Goal: Task Accomplishment & Management: Manage account settings

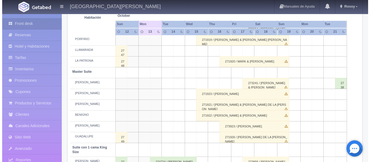
scroll to position [164, 0]
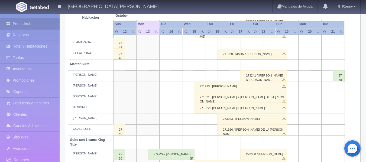
click at [175, 86] on td at bounding box center [177, 87] width 12 height 11
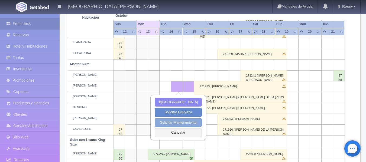
click at [190, 124] on button "Solicitar Mantenimiento" at bounding box center [178, 122] width 47 height 9
select select "Mantenimiento"
type input "[DATE]"
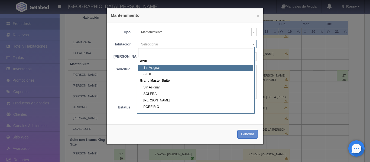
click at [153, 47] on body "Hacienda El Carmen Hotel & Spa Manuales de Ayuda Actualizaciones recientes Ross…" at bounding box center [185, 152] width 370 height 605
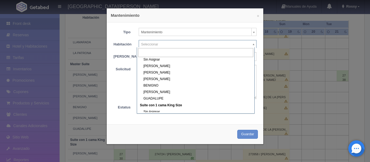
scroll to position [75, 0]
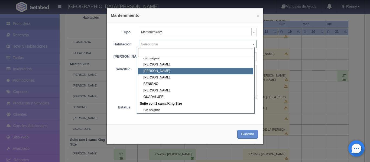
select select "1894_PABLO"
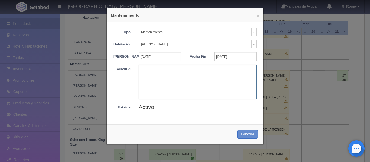
click at [162, 78] on textarea at bounding box center [198, 82] width 118 height 34
type textarea "PINTURA"
click at [243, 139] on button "Guardar" at bounding box center [247, 134] width 21 height 9
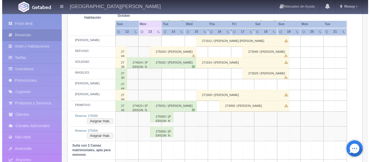
scroll to position [300, 0]
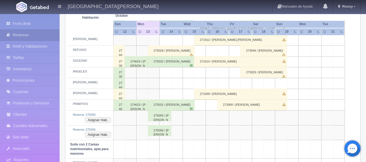
click at [178, 93] on td at bounding box center [177, 94] width 12 height 11
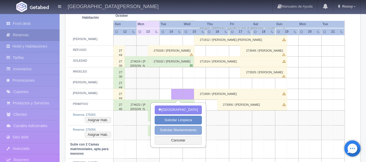
click at [182, 131] on button "Solicitar Mantenimiento" at bounding box center [178, 130] width 47 height 9
select select "Mantenimiento"
type input "[DATE]"
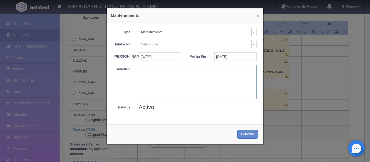
click at [160, 80] on textarea at bounding box center [198, 82] width 118 height 34
click at [193, 48] on body "Hacienda El Carmen Hotel & Spa Manuales de Ayuda Actualizaciones recientes Ross…" at bounding box center [185, 15] width 370 height 605
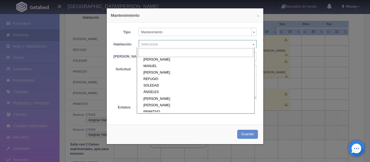
scroll to position [138, 0]
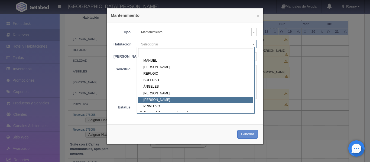
select select "1921_NICOLÁS"
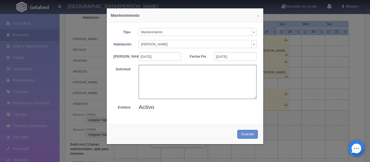
click at [170, 73] on textarea at bounding box center [198, 82] width 118 height 34
type textarea "PINTURA"
click at [254, 137] on button "Guardar" at bounding box center [247, 134] width 21 height 9
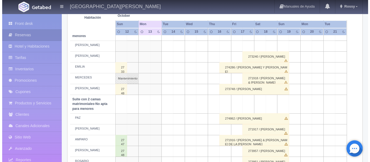
scroll to position [426, 0]
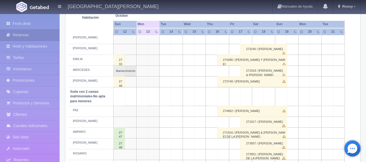
click at [174, 113] on td at bounding box center [177, 111] width 12 height 11
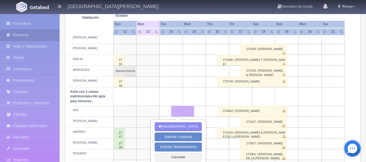
click at [163, 110] on td at bounding box center [166, 111] width 12 height 11
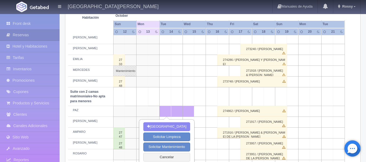
click at [189, 114] on td at bounding box center [189, 111] width 12 height 11
click at [172, 156] on button "Cancelar" at bounding box center [166, 157] width 47 height 9
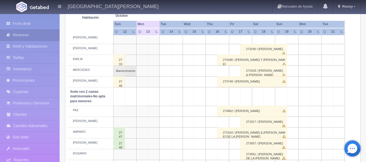
click at [179, 113] on td at bounding box center [177, 111] width 12 height 11
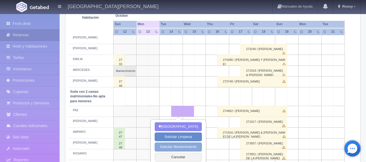
click at [184, 149] on button "Solicitar Mantenimiento" at bounding box center [178, 147] width 47 height 9
select select "Mantenimiento"
type input "[DATE]"
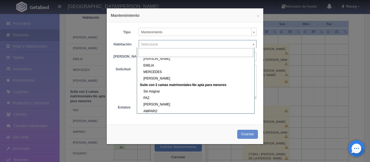
scroll to position [214, 0]
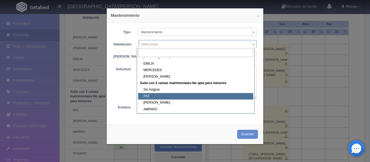
select select "1891_PAZ"
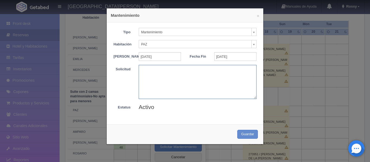
click at [164, 76] on textarea at bounding box center [198, 82] width 118 height 34
type textarea "PINTURA"
click at [247, 137] on button "Guardar" at bounding box center [247, 134] width 21 height 9
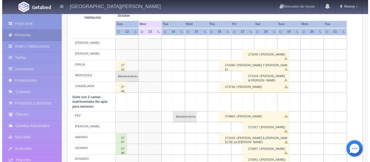
scroll to position [416, 0]
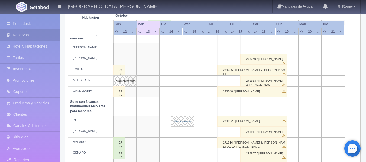
click at [185, 119] on link "Mantenimiento" at bounding box center [182, 121] width 23 height 11
select select "Mantenimiento"
select select "1891_PAZ"
type input "[DATE]"
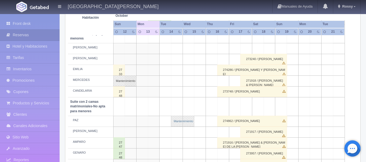
type textarea "PINTURA"
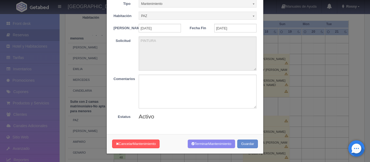
scroll to position [32, 0]
click at [150, 144] on span "Mantenimiento" at bounding box center [144, 144] width 23 height 4
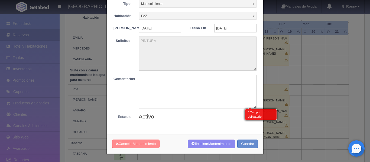
scroll to position [457, 0]
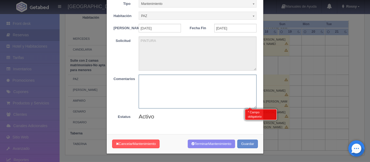
click at [184, 91] on textarea at bounding box center [198, 92] width 118 height 34
type textarea "NO APLKCA"
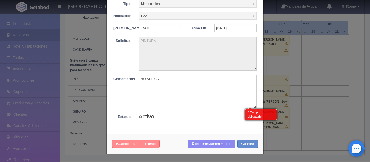
click at [135, 141] on button "Cancelar Mantenimiento" at bounding box center [135, 144] width 47 height 9
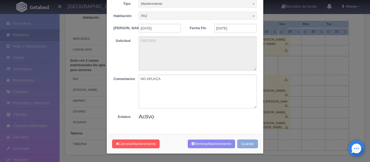
click at [242, 144] on button "Guardar" at bounding box center [247, 144] width 21 height 9
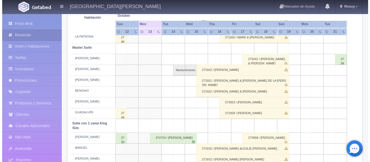
scroll to position [179, 0]
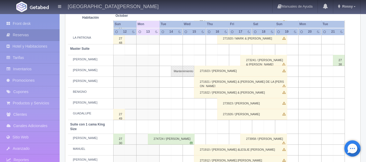
click at [176, 107] on td at bounding box center [177, 104] width 12 height 11
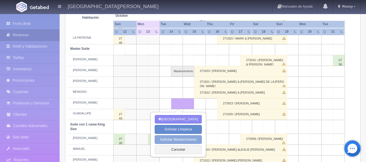
click at [183, 140] on button "Solicitar Mantenimiento" at bounding box center [178, 140] width 47 height 9
select select "Mantenimiento"
type input "14-10-2025"
type input "15-10-2025"
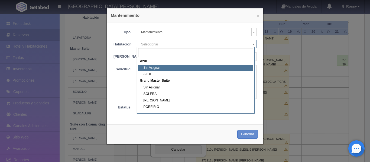
click at [171, 45] on body "Hacienda El Carmen Hotel & Spa Manuales de Ayuda Actualizaciones recientes Ross…" at bounding box center [185, 136] width 370 height 605
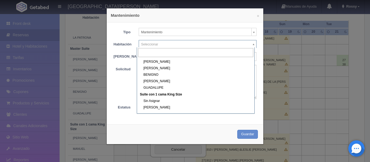
scroll to position [88, 0]
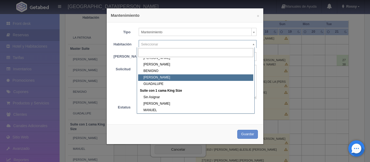
select select "1894_JOAQUÍN"
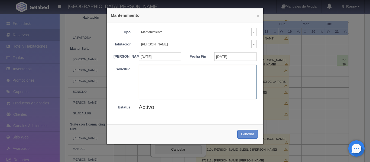
click at [159, 81] on textarea at bounding box center [198, 82] width 118 height 34
type textarea "PINTURA"
click at [247, 143] on div "Cancelar Mantenimiento Terminar Mantenimiento Guardar" at bounding box center [185, 135] width 157 height 20
click at [245, 139] on button "Guardar" at bounding box center [247, 134] width 21 height 9
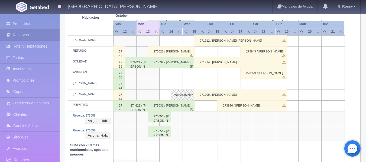
scroll to position [301, 0]
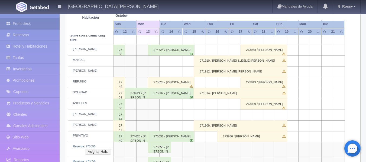
scroll to position [270, 0]
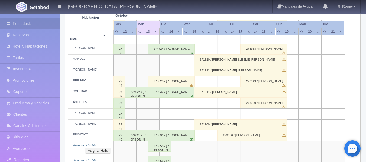
click at [172, 92] on div "275032 / Rene Mercado Valdovinos" at bounding box center [171, 92] width 47 height 11
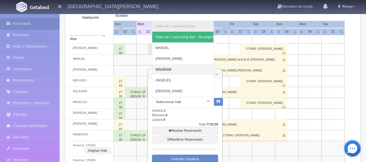
click at [201, 102] on div "Suite con 1 cama King Size Suite con 1 cama King Size - Sin asignar MANUEL MARÍ…" at bounding box center [183, 103] width 62 height 12
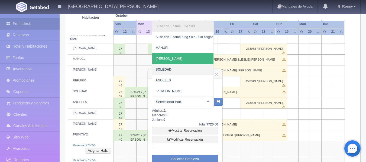
click at [203, 99] on div "Suite con 1 cama King Size Suite con 1 cama King Size - Sin asignar MANUEL MARÍ…" at bounding box center [183, 103] width 62 height 12
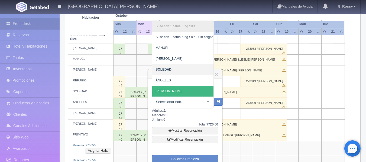
click at [210, 102] on div "Suite con 1 cama King Size Suite con 1 cama King Size - Sin asignar MANUEL MARÍ…" at bounding box center [187, 101] width 71 height 13
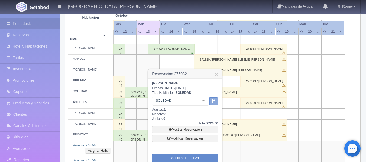
click at [210, 102] on button "button" at bounding box center [214, 102] width 9 height 8
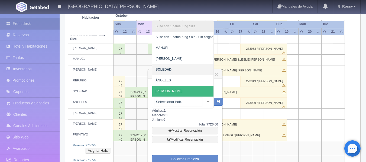
click at [206, 101] on div at bounding box center [208, 101] width 11 height 8
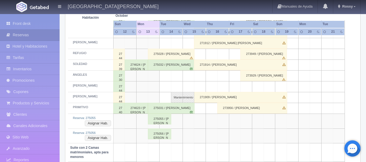
scroll to position [298, 0]
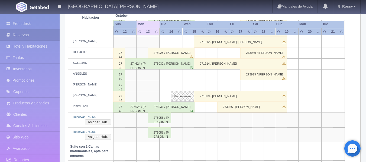
click at [177, 108] on div "275031 / Rene Mercado Valdovinos" at bounding box center [171, 107] width 47 height 11
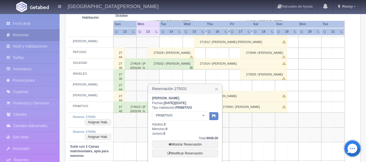
click at [177, 108] on b "PRIMITIVO" at bounding box center [184, 108] width 17 height 4
click at [244, 126] on td at bounding box center [247, 120] width 12 height 15
click at [218, 89] on link "×" at bounding box center [216, 89] width 3 height 6
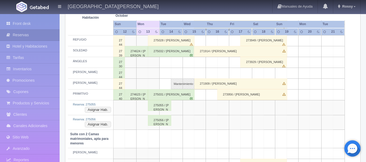
scroll to position [312, 0]
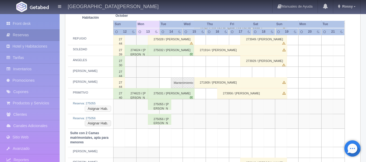
click at [100, 110] on button "Asignar Hab." at bounding box center [98, 109] width 26 height 6
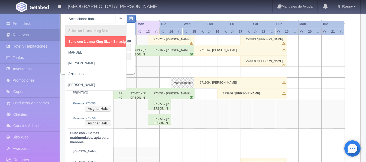
click at [115, 16] on div "Suite con 1 cama King Size Suite con 1 cama King Size - Sin asignar MANUEL MARÍ…" at bounding box center [96, 20] width 62 height 12
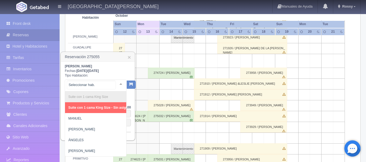
scroll to position [233, 0]
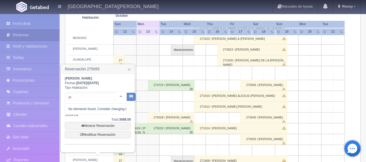
type input "j"
type input "JOSE"
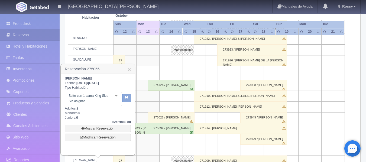
click at [133, 97] on div "Gustavo Ayala Fechas: 2025-10-13 / 2025-10-14 Tipo Habitación: Suite con 1 cama…" at bounding box center [98, 114] width 74 height 81
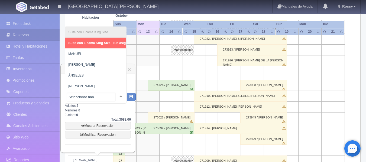
click at [118, 95] on div at bounding box center [120, 96] width 11 height 8
click at [133, 82] on div "Gustavo Ayala Fechas: 2025-10-13 / 2025-10-14 Tipo Habitación: Suite con 1 cama…" at bounding box center [98, 113] width 74 height 79
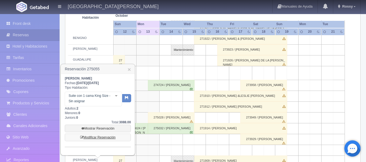
click at [106, 137] on link "Modificar Reservación" at bounding box center [98, 138] width 66 height 8
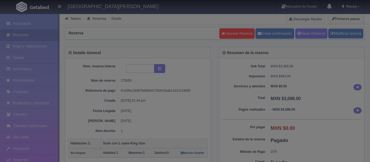
select select "1"
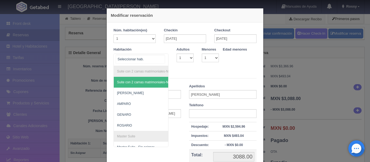
click at [164, 62] on div at bounding box center [163, 59] width 11 height 10
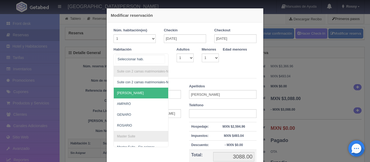
click at [146, 94] on span "[PERSON_NAME]" at bounding box center [167, 93] width 107 height 11
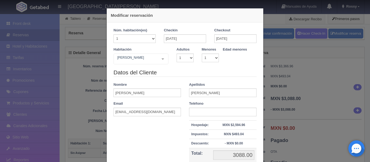
checkbox input "false"
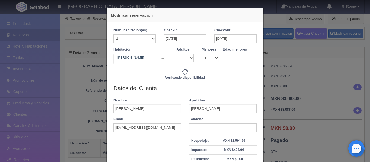
type input "3860.00"
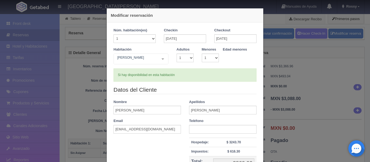
click at [223, 105] on div "Apellidos [PERSON_NAME]" at bounding box center [223, 107] width 76 height 15
click at [217, 108] on input "[PERSON_NAME]" at bounding box center [223, 110] width 68 height 9
type input "[PERSON_NAME] (padre [PERSON_NAME])"
click at [229, 39] on input "[DATE]" at bounding box center [235, 38] width 42 height 9
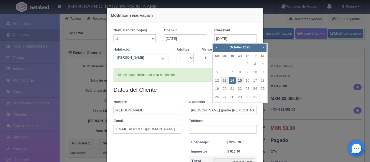
click at [242, 81] on link "15" at bounding box center [239, 81] width 7 height 8
type input "[DATE]"
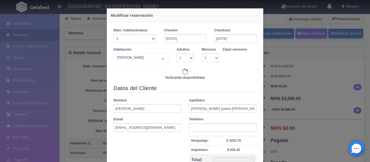
type input "7720.00"
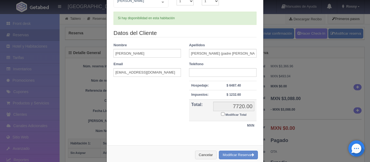
scroll to position [68, 0]
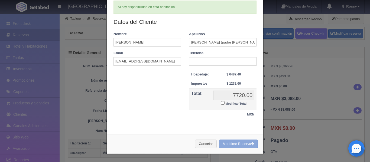
click at [231, 143] on button "Modificar Reserva" at bounding box center [238, 144] width 39 height 9
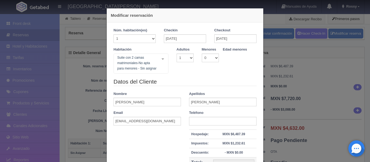
click at [315, 63] on div "Modificar reservación Núm. habitación(es) 1 2 3 4 5 6 7 8 9 10 11 12 13 14 15 1…" at bounding box center [185, 81] width 370 height 162
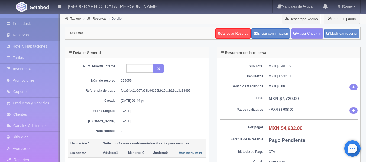
click at [27, 27] on link "Front desk" at bounding box center [30, 23] width 60 height 11
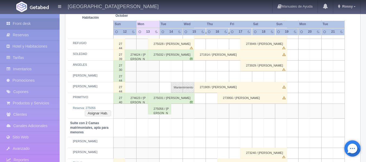
scroll to position [310, 0]
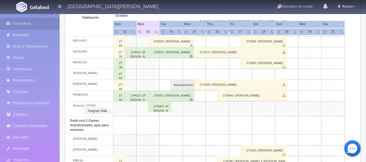
click at [157, 104] on div "275056 / Gustavo Ayala" at bounding box center [159, 106] width 23 height 11
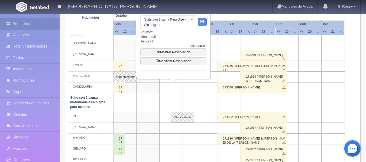
scroll to position [406, 0]
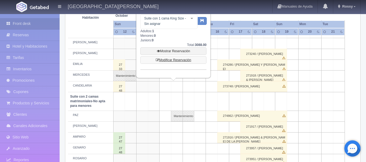
click at [175, 60] on link "Modificar Reservación" at bounding box center [173, 60] width 66 height 8
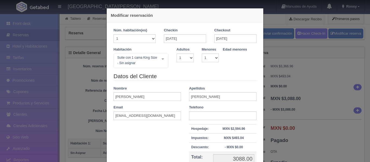
select select "1"
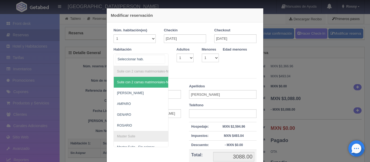
click at [160, 60] on div "Suite con 2 camas matrimoniales-No apta para menores Suite con 2 camas matrimon…" at bounding box center [141, 60] width 55 height 12
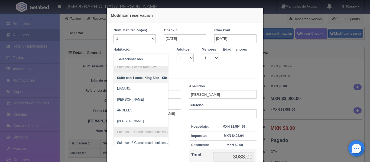
scroll to position [279, 0]
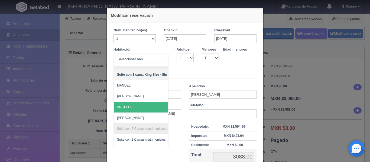
click at [137, 109] on span "ÁNGELES" at bounding box center [167, 107] width 107 height 11
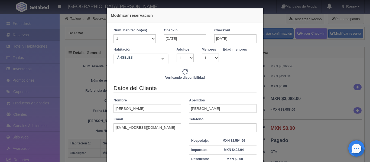
type input "3860.00"
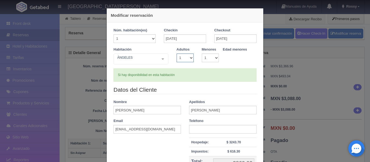
click at [189, 58] on select "1 2 3 4 5 6 7 8 9 10" at bounding box center [185, 58] width 17 height 9
select select "2"
click at [177, 54] on select "1 2 3 4 5 6 7 8 9 10" at bounding box center [185, 58] width 17 height 9
checkbox input "false"
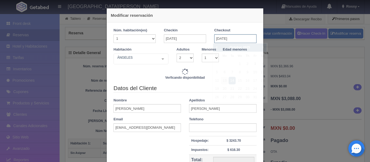
type input "3860.00"
click at [247, 40] on input "[DATE]" at bounding box center [235, 38] width 42 height 9
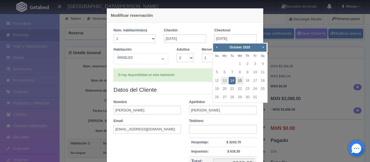
click at [241, 82] on link "15" at bounding box center [239, 81] width 7 height 8
type input "[DATE]"
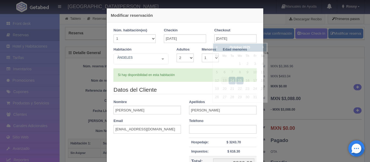
checkbox input "false"
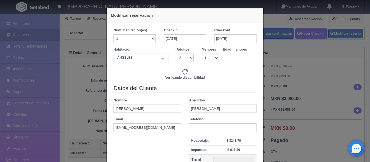
type input "7720.00"
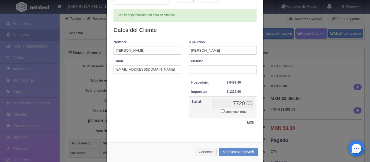
scroll to position [68, 0]
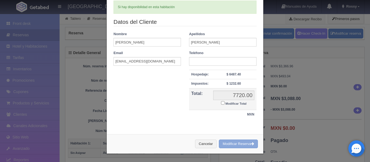
click at [224, 141] on button "Modificar Reserva" at bounding box center [238, 144] width 39 height 9
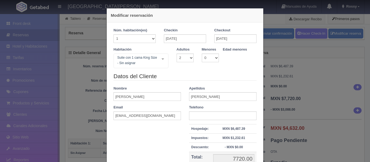
select select "2"
click at [324, 58] on div "Modificar reservación Núm. habitación(es) 1 2 3 4 5 6 7 8 9 10 11 12 13 14 15 1…" at bounding box center [185, 81] width 370 height 162
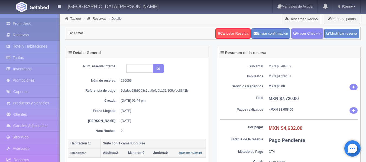
click at [28, 19] on link "Front desk" at bounding box center [30, 23] width 60 height 11
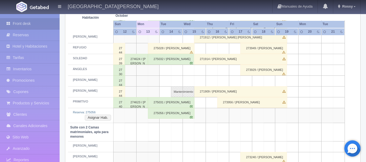
scroll to position [304, 0]
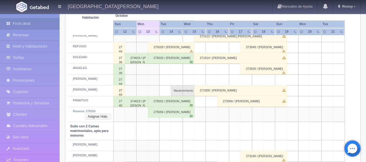
click at [94, 115] on button "Asignar Hab." at bounding box center [98, 117] width 26 height 6
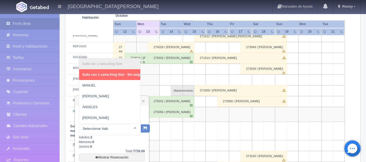
click at [133, 128] on div at bounding box center [135, 128] width 11 height 8
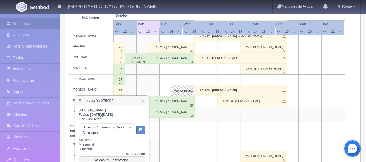
click at [200, 136] on td at bounding box center [200, 131] width 12 height 18
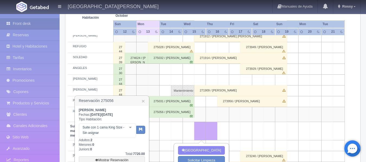
click at [200, 136] on td at bounding box center [200, 131] width 12 height 18
click at [143, 103] on link "×" at bounding box center [143, 101] width 3 height 6
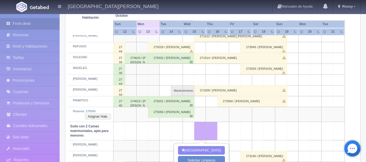
click at [169, 110] on div "275056 / [PERSON_NAME]" at bounding box center [171, 112] width 47 height 11
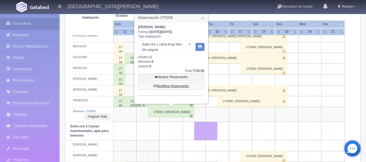
click at [176, 86] on link "Modificar Reservación" at bounding box center [171, 86] width 66 height 8
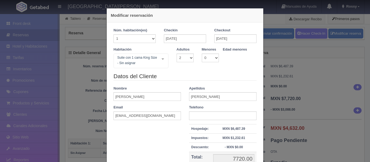
select select "2"
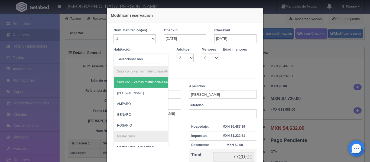
click at [162, 59] on div "Suite con 2 camas matrimoniales-No apta para menores Suite con 2 camas matrimon…" at bounding box center [141, 60] width 55 height 12
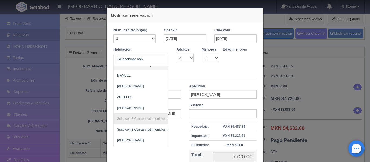
scroll to position [292, 0]
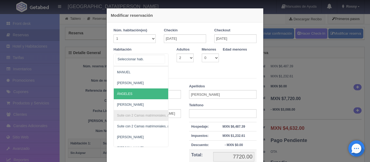
click at [133, 89] on span "ÁNGELES" at bounding box center [167, 94] width 107 height 11
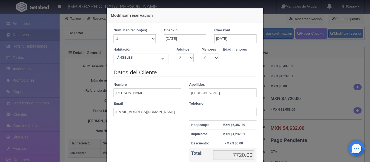
checkbox input "false"
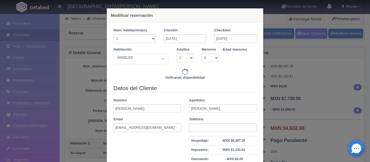
type input "7720.00"
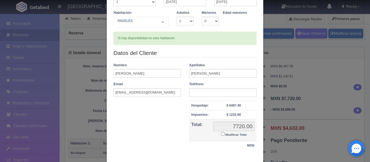
scroll to position [68, 0]
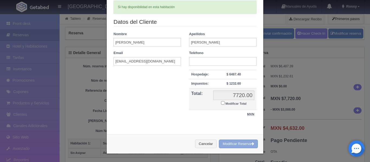
click at [238, 143] on button "Modificar Reserva" at bounding box center [238, 144] width 39 height 9
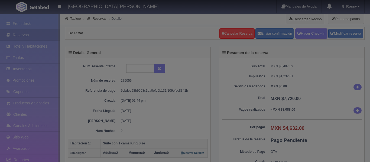
select select "2"
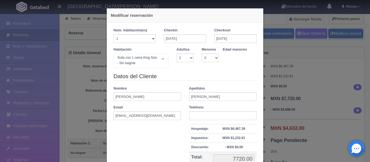
click at [328, 53] on div "Modificar reservación Núm. habitación(es) 1 2 3 4 5 6 7 8 9 10 11 12 13 14 15 1…" at bounding box center [185, 81] width 370 height 162
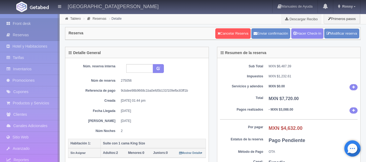
click at [36, 23] on link "Front desk" at bounding box center [30, 23] width 60 height 11
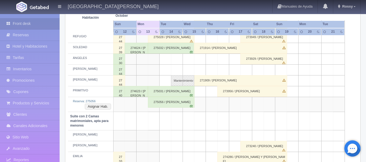
scroll to position [315, 0]
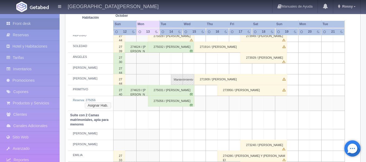
drag, startPoint x: 101, startPoint y: 107, endPoint x: 94, endPoint y: 107, distance: 7.1
click at [94, 107] on button "Asignar Hab." at bounding box center [98, 106] width 26 height 6
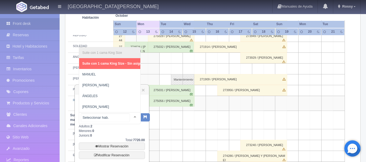
click at [130, 118] on div at bounding box center [135, 117] width 11 height 8
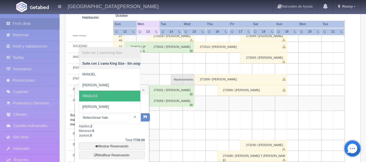
click at [102, 91] on span "ÁNGELES" at bounding box center [113, 96] width 69 height 11
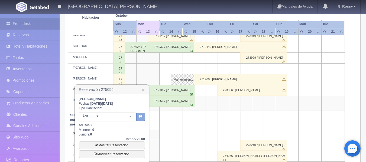
click at [140, 118] on icon "button" at bounding box center [141, 117] width 4 height 4
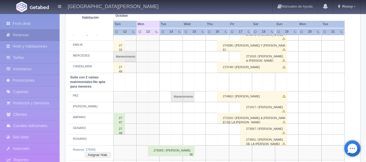
scroll to position [413, 0]
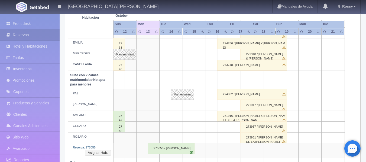
click at [178, 150] on div "275055 / [PERSON_NAME]" at bounding box center [171, 148] width 47 height 11
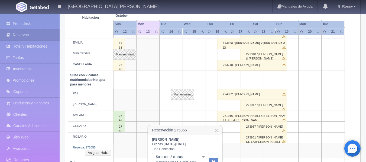
scroll to position [476, 0]
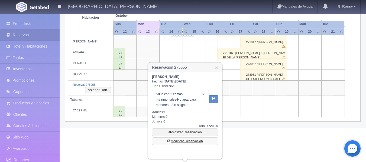
click at [192, 140] on link "Modificar Reservación" at bounding box center [185, 142] width 66 height 8
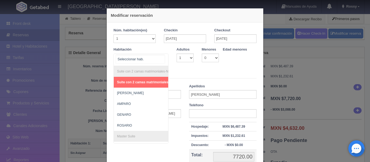
click at [159, 56] on div "Suite con 2 camas matrimoniales-No apta para menores Suite con 2 camas matrimon…" at bounding box center [141, 60] width 55 height 12
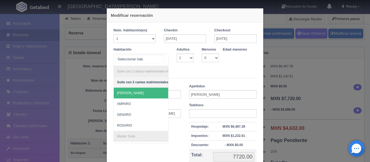
click at [132, 97] on span "[PERSON_NAME]" at bounding box center [171, 93] width 114 height 11
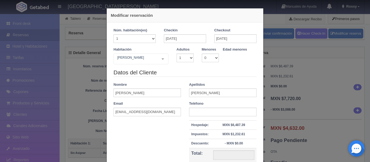
checkbox input "false"
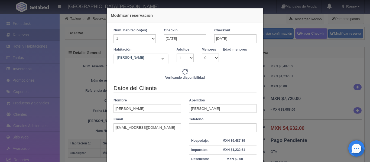
type input "7720.00"
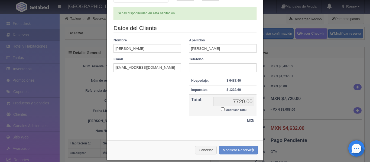
scroll to position [68, 0]
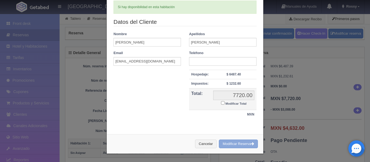
click at [241, 146] on button "Modificar Reserva" at bounding box center [238, 144] width 39 height 9
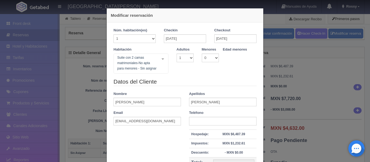
click at [277, 41] on div "Modificar reservación Núm. habitación(es) 1 2 3 4 5 6 7 8 9 10 11 12 13 14 15 1…" at bounding box center [185, 81] width 370 height 162
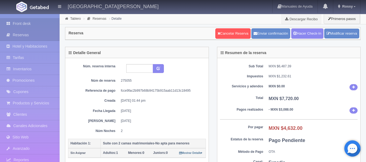
click at [12, 23] on icon at bounding box center [10, 23] width 6 height 5
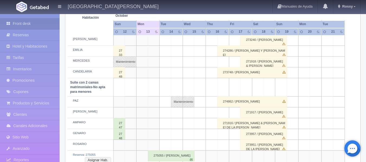
scroll to position [442, 0]
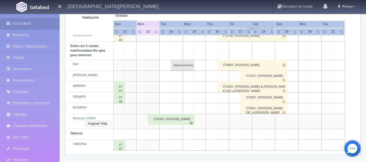
click at [102, 125] on button "Asignar Hab." at bounding box center [98, 124] width 26 height 6
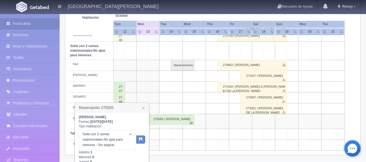
click at [131, 137] on div at bounding box center [130, 135] width 11 height 8
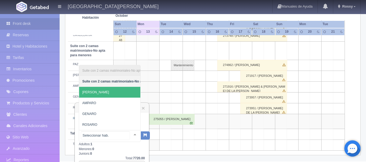
click at [94, 90] on span "JOSÉ" at bounding box center [136, 92] width 114 height 11
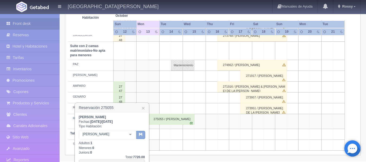
click at [142, 136] on icon "button" at bounding box center [141, 135] width 4 height 4
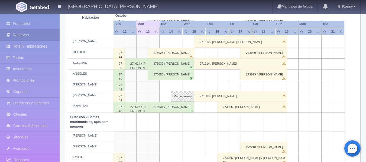
scroll to position [297, 0]
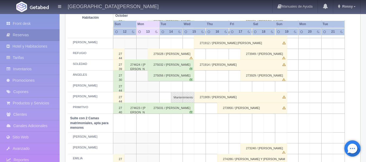
click at [179, 65] on div "275032 / [PERSON_NAME]" at bounding box center [171, 65] width 47 height 11
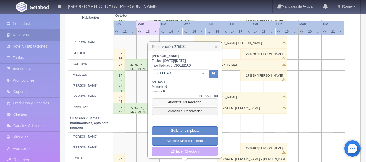
click at [192, 105] on link "Mostrar Reservación" at bounding box center [185, 103] width 66 height 8
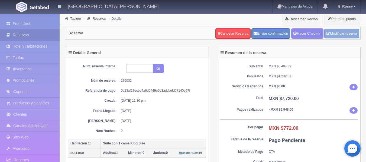
click at [344, 33] on link "Modificar reserva" at bounding box center [342, 34] width 35 height 10
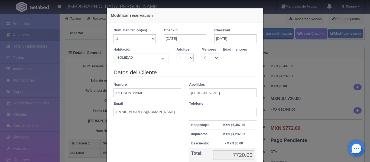
click at [159, 57] on div "SOLEDAD Suite con 2 camas matrimoniales-No apta para menores Suite con 2 camas …" at bounding box center [141, 59] width 55 height 11
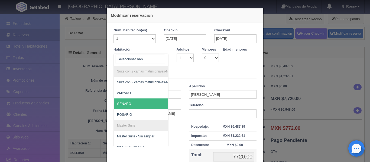
click at [137, 109] on span "GENARO" at bounding box center [167, 104] width 107 height 11
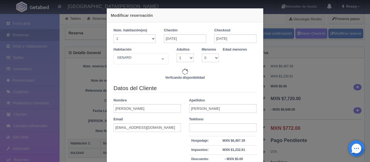
type input "7720.00"
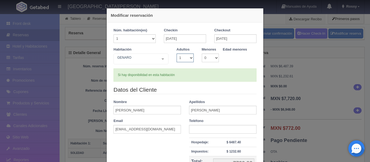
click at [185, 57] on select "1 2 3 4 5 6 7 8 9 10" at bounding box center [185, 58] width 17 height 9
select select "2"
click at [177, 54] on select "1 2 3 4 5 6 7 8 9 10" at bounding box center [185, 58] width 17 height 9
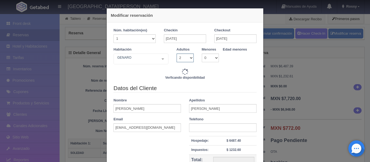
type input "7720.00"
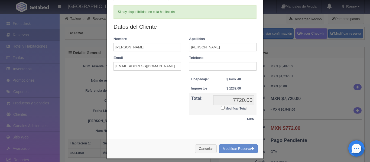
scroll to position [68, 0]
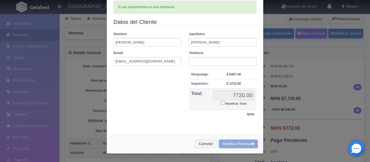
click at [237, 148] on button "Modificar Reserva" at bounding box center [238, 144] width 39 height 9
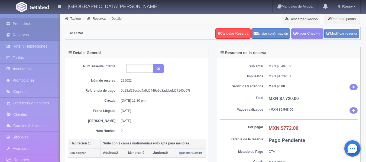
click at [33, 25] on link "Front desk" at bounding box center [30, 23] width 60 height 11
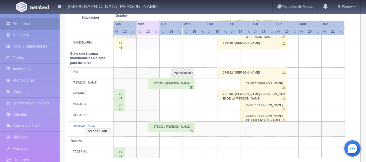
scroll to position [436, 0]
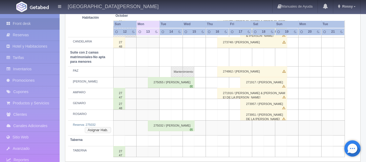
click at [88, 129] on button "Asignar Hab." at bounding box center [98, 130] width 26 height 6
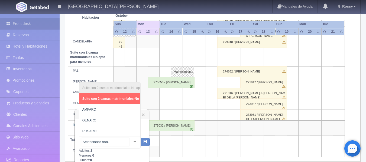
click at [130, 142] on div at bounding box center [135, 141] width 11 height 8
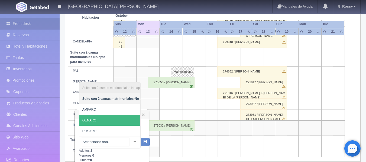
click at [111, 121] on span "GENARO" at bounding box center [136, 120] width 114 height 11
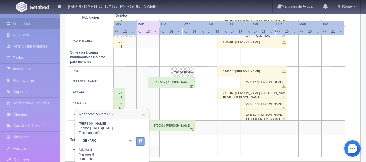
click at [143, 140] on button "button" at bounding box center [140, 142] width 9 height 8
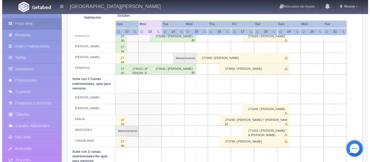
scroll to position [334, 0]
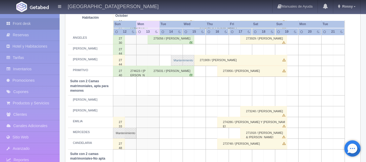
click at [177, 62] on link "Mantenimiento" at bounding box center [182, 60] width 23 height 11
select select "Mantenimiento"
select select "1921_NICOLÁS"
type input "14-10-2025"
type input "15-10-2025"
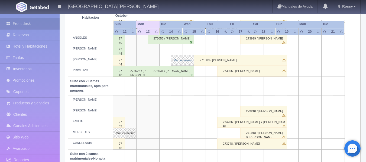
type textarea "PINTURA"
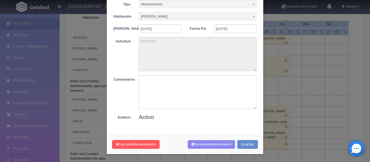
scroll to position [32, 0]
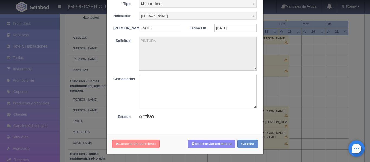
click at [141, 146] on span "Mantenimiento" at bounding box center [144, 144] width 23 height 4
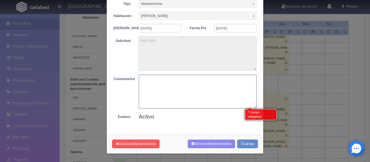
scroll to position [409, 0]
click at [171, 78] on textarea at bounding box center [198, 92] width 118 height 34
type textarea "."
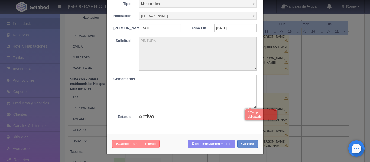
click at [137, 145] on span "Mantenimiento" at bounding box center [144, 144] width 23 height 4
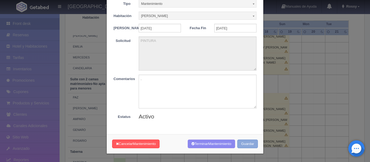
click at [248, 146] on button "Guardar" at bounding box center [247, 144] width 21 height 9
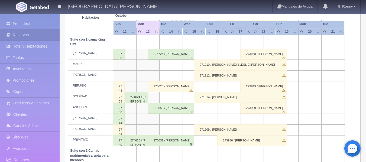
scroll to position [268, 0]
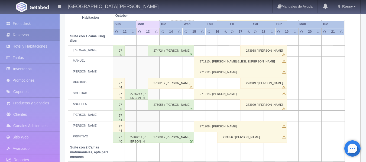
click at [167, 82] on div "275028 / [PERSON_NAME]" at bounding box center [171, 83] width 47 height 11
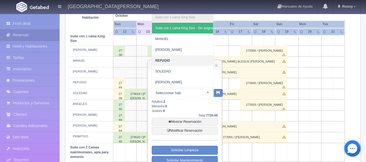
click at [204, 92] on div at bounding box center [208, 92] width 11 height 8
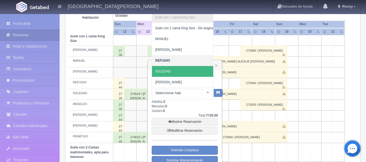
scroll to position [0, 0]
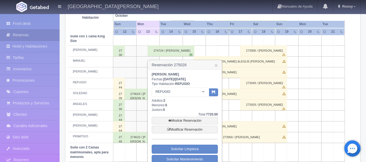
click at [301, 101] on td at bounding box center [304, 105] width 12 height 11
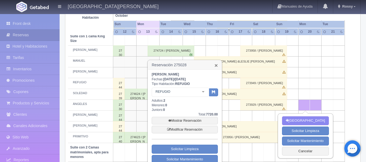
click at [215, 64] on link "×" at bounding box center [216, 66] width 3 height 6
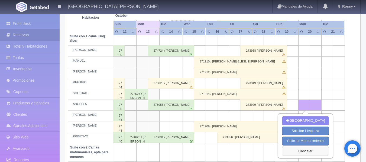
click at [312, 149] on button "Cancelar" at bounding box center [305, 151] width 47 height 9
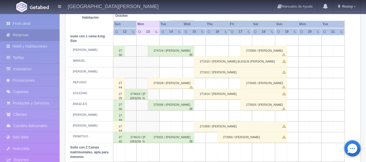
click at [160, 81] on div "275028 / Jesús Nares" at bounding box center [171, 83] width 47 height 11
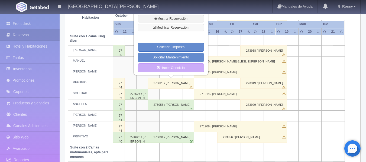
click at [171, 26] on link "Modificar Reservación" at bounding box center [171, 28] width 66 height 8
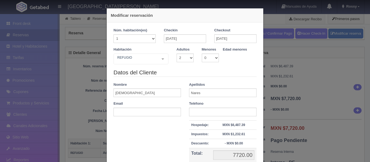
select select "2"
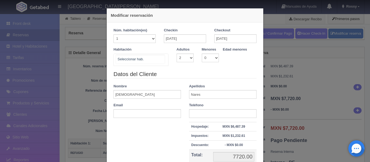
click at [162, 60] on div "Suite con 2 camas matrimoniales-No apta para menores Suite con 2 camas matrimon…" at bounding box center [141, 60] width 55 height 12
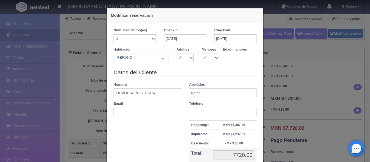
click at [280, 67] on div "Modificar reservación Núm. habitación(es) 1 2 3 4 5 6 7 8 9 10 11 12 13 14 15 1…" at bounding box center [185, 81] width 370 height 162
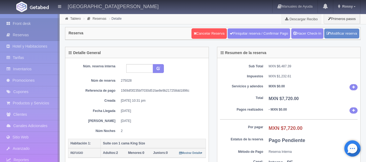
click at [16, 20] on link "Front desk" at bounding box center [30, 23] width 60 height 11
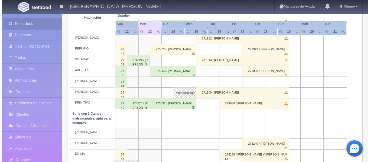
scroll to position [301, 0]
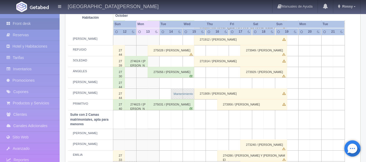
click at [181, 95] on link "Mantenimiento" at bounding box center [182, 94] width 23 height 11
select select "Mantenimiento"
select select "1921_NICOLÁS"
type input "14-10-2025"
type input "15-10-2025"
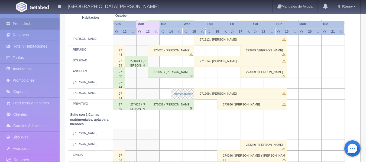
type textarea "PINTURA"
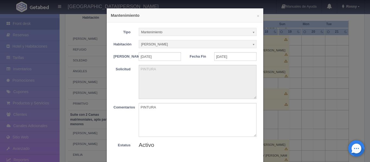
scroll to position [32, 0]
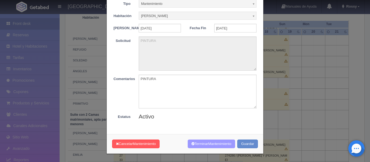
click at [208, 143] on span "Mantenimiento" at bounding box center [219, 144] width 23 height 4
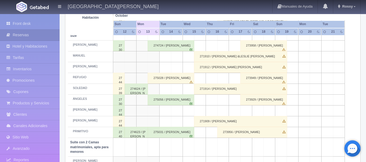
scroll to position [271, 0]
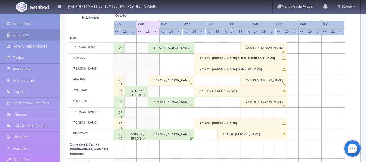
click at [167, 81] on div "275028 / [PERSON_NAME]" at bounding box center [171, 80] width 47 height 11
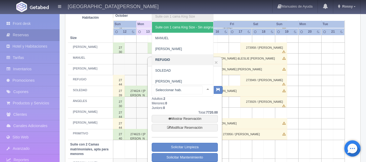
click at [204, 90] on div at bounding box center [208, 89] width 11 height 8
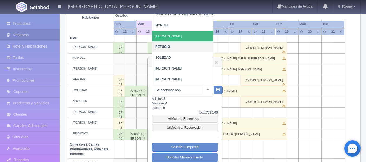
scroll to position [17, 0]
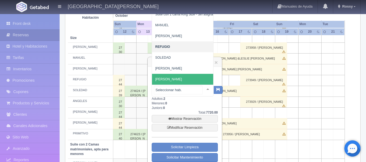
click at [167, 78] on span "[PERSON_NAME]" at bounding box center [168, 80] width 27 height 4
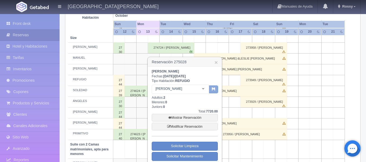
click at [214, 91] on icon "button" at bounding box center [214, 89] width 4 height 4
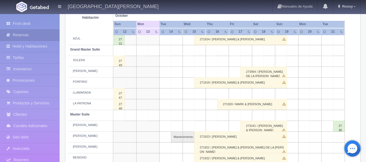
scroll to position [57, 0]
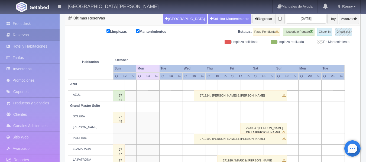
click at [83, 40] on div "Limpiezas Mantenimientos Estatus: Pago Pendiente Hospedaje Pagado Check-in Chec…" at bounding box center [213, 36] width 290 height 16
click at [37, 47] on link "Hotel y Habitaciones" at bounding box center [30, 46] width 60 height 11
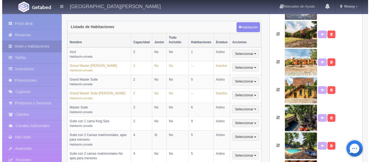
scroll to position [134, 0]
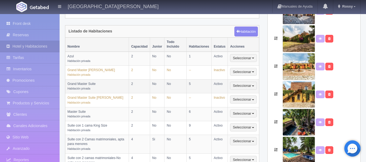
click at [108, 81] on td "Grand Master Suite Habitación privada" at bounding box center [97, 87] width 64 height 14
click at [249, 82] on button "Seleccionar" at bounding box center [243, 86] width 27 height 8
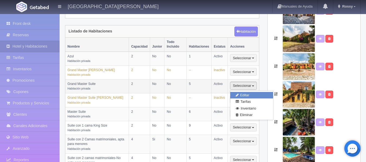
click at [250, 92] on link "Editar" at bounding box center [251, 95] width 43 height 7
select select "Habitación privada"
select select "Nombre"
select select "2"
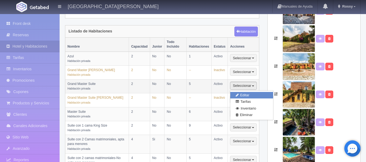
select select "1"
select select "Ocupacion"
radio input "true"
select select "5"
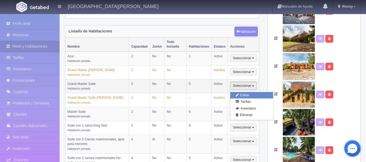
radio input "true"
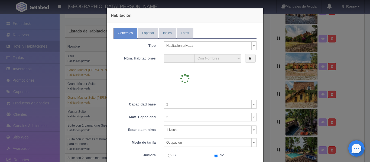
type input "5"
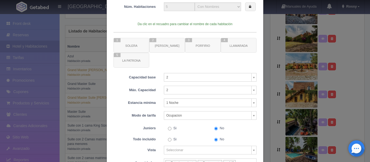
scroll to position [0, 0]
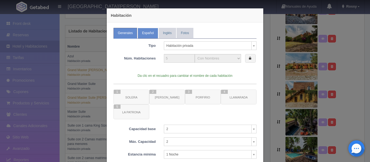
click at [147, 34] on link "Español" at bounding box center [148, 33] width 20 height 11
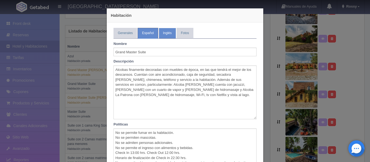
click at [168, 35] on link "Inglés" at bounding box center [167, 33] width 17 height 11
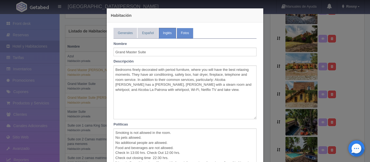
click at [184, 31] on link "Fotos" at bounding box center [185, 33] width 17 height 11
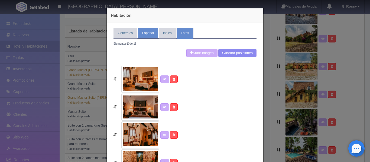
click at [144, 34] on link "Español" at bounding box center [148, 33] width 20 height 11
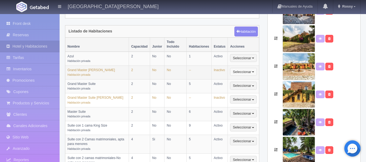
click at [251, 68] on button "Seleccionar" at bounding box center [243, 72] width 27 height 8
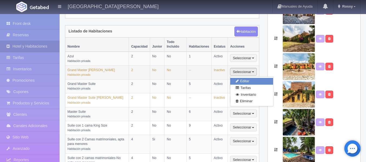
click at [250, 78] on link "Editar" at bounding box center [251, 81] width 43 height 7
type input "Grand Master [PERSON_NAME]"
type textarea "Habitación categoría Grand Master Suite Ubicación Planta baja, salida al jardín…"
type textarea "No se permite fumar en la habitación. No se permiten mascotas. No se admiten pe…"
type textarea "Amenidades para aseo Limpieza de la habitación"
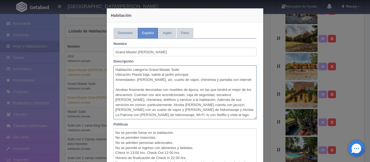
click at [169, 114] on textarea "Habitación categoría Grand Master Suite Ubicación Planta baja, salida al jardín…" at bounding box center [185, 93] width 143 height 54
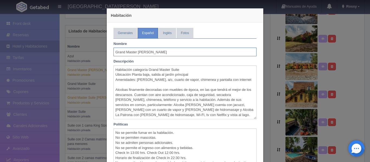
click at [135, 52] on input "Grand Master [PERSON_NAME]" at bounding box center [185, 52] width 143 height 9
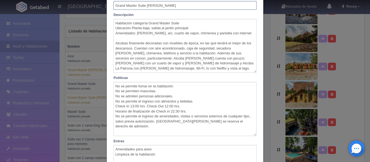
scroll to position [48, 0]
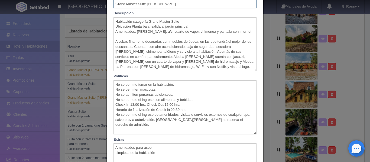
type input "Grand Master Suite Porfirio"
drag, startPoint x: 202, startPoint y: 56, endPoint x: 140, endPoint y: 58, distance: 61.3
click at [140, 58] on textarea "Habitación categoría Grand Master Suite Ubicación Planta baja, salida al jardín…" at bounding box center [185, 44] width 143 height 54
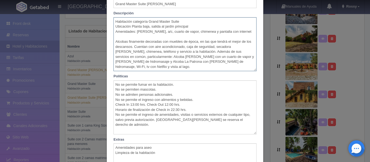
drag, startPoint x: 182, startPoint y: 63, endPoint x: 113, endPoint y: 63, distance: 69.9
click at [114, 63] on textarea "Habitación categoría Grand Master Suite Ubicación Planta baja, salida al jardín…" at bounding box center [185, 44] width 143 height 54
click at [164, 64] on textarea "Habitación categoría Grand Master Suite Ubicación Planta baja, salida al jardín…" at bounding box center [185, 44] width 143 height 54
drag, startPoint x: 139, startPoint y: 62, endPoint x: 119, endPoint y: 62, distance: 19.3
click at [119, 62] on textarea "Habitación categoría Grand Master Suite Ubicación Planta baja, salida al jardín…" at bounding box center [185, 44] width 143 height 54
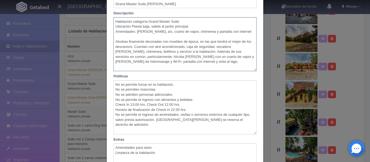
drag, startPoint x: 176, startPoint y: 63, endPoint x: 167, endPoint y: 63, distance: 9.2
click at [167, 63] on textarea "Habitación categoría Grand Master Suite Ubicación Planta baja, salida al jardín…" at bounding box center [185, 44] width 143 height 54
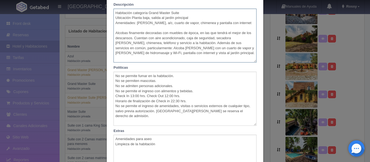
scroll to position [48, 0]
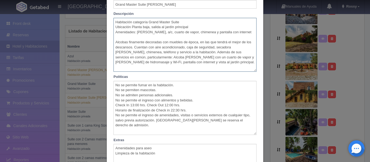
drag, startPoint x: 248, startPoint y: 33, endPoint x: 113, endPoint y: 12, distance: 137.4
click at [113, 12] on div "Descripción Habitación categoría Grand Master Suite Ubicación Planta baja, sali…" at bounding box center [185, 41] width 151 height 60
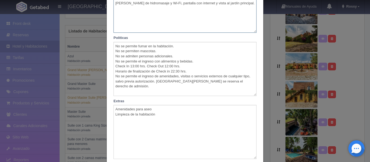
scroll to position [87, 0]
type textarea "Alcobas finamente decoradas con muebles de época, en las que tendrá el mejor de…"
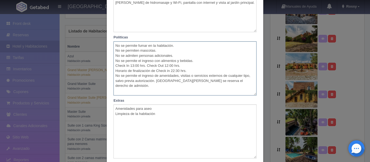
click at [158, 51] on textarea "No se permite fumar en la habitación. No se permiten mascotas. No se admiten pe…" at bounding box center [185, 68] width 143 height 54
click at [197, 79] on textarea "No se permite fumar en la habitación. No se permiten mascotas en esta categoría…" at bounding box center [185, 68] width 143 height 54
click at [184, 52] on textarea "No se permite fumar en la habitación. No se permiten mascotas en esta categoría…" at bounding box center [185, 68] width 143 height 54
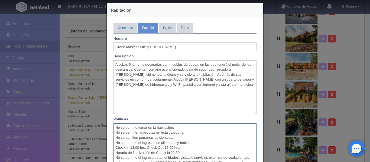
scroll to position [0, 0]
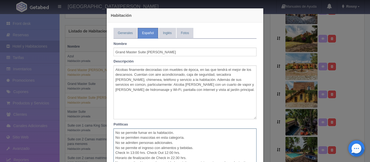
type textarea "No se permite fumar en la habitación. No se permiten mascotas en esta categoría…"
drag, startPoint x: 114, startPoint y: 70, endPoint x: 199, endPoint y: 98, distance: 89.0
click at [199, 98] on textarea "Alcobas finamente decoradas con muebles de época, en las que tendrá el mejor de…" at bounding box center [185, 93] width 143 height 54
click at [167, 37] on link "Inglés" at bounding box center [167, 33] width 17 height 11
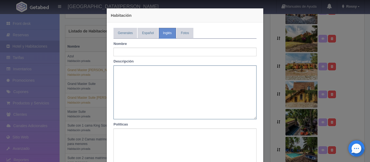
click at [127, 88] on textarea at bounding box center [185, 93] width 143 height 54
paste textarea "Finely decorated bedrooms with period furniture, where you'll enjoy the best of…"
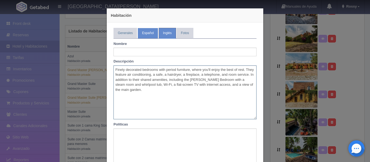
type textarea "Finely decorated bedrooms with period furniture, where you'll enjoy the best of…"
click at [146, 28] on link "Español" at bounding box center [148, 33] width 20 height 11
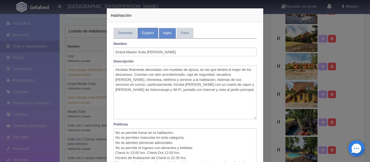
click at [169, 34] on link "Inglés" at bounding box center [167, 33] width 17 height 11
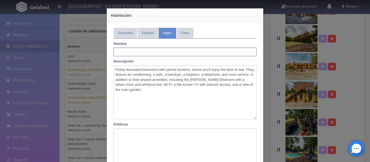
click at [159, 52] on input "text" at bounding box center [185, 52] width 143 height 9
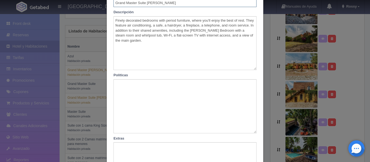
scroll to position [62, 0]
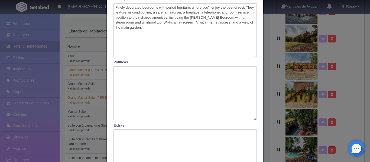
type input "Grand Master Suite Porfirio"
click at [155, 85] on textarea at bounding box center [185, 93] width 143 height 54
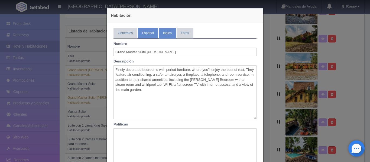
click at [145, 30] on link "Español" at bounding box center [148, 33] width 20 height 11
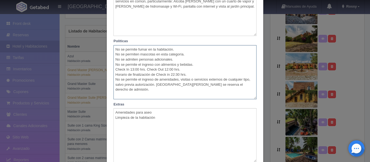
scroll to position [124, 0]
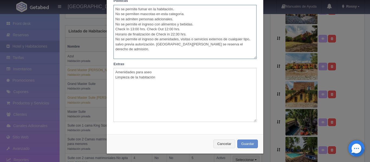
drag, startPoint x: 115, startPoint y: 131, endPoint x: 233, endPoint y: 84, distance: 127.3
click at [233, 84] on div "Nombre Grand Master Suite Porfirio Descripción Alcobas finamente decoradas con …" at bounding box center [185, 18] width 143 height 207
click at [247, 52] on textarea "No se permite fumar en la habitación. No se permiten mascotas en esta categoría…" at bounding box center [185, 32] width 143 height 54
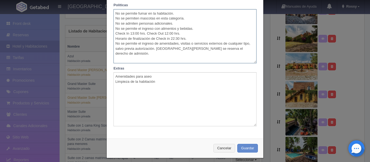
drag, startPoint x: 247, startPoint y: 52, endPoint x: 109, endPoint y: 9, distance: 144.1
click at [110, 9] on div "No se permite fumar en la habitación. No se permiten mascotas en esta categoría…" at bounding box center [185, 36] width 151 height 54
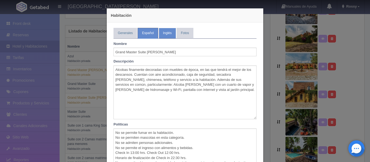
click at [159, 30] on link "Inglés" at bounding box center [167, 33] width 17 height 11
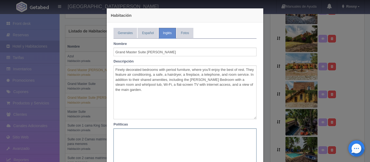
click at [129, 138] on textarea at bounding box center [185, 156] width 143 height 54
paste textarea "Smoking is not permitted in the room. Pets are not allowed in this category. No…"
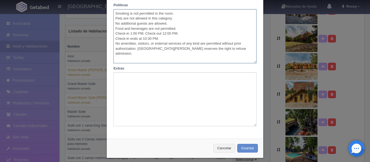
scroll to position [124, 0]
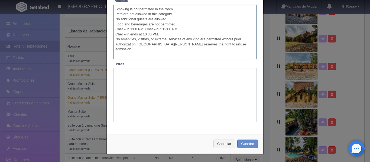
type textarea "Smoking is not permitted in the room. Pets are not allowed in this category. No…"
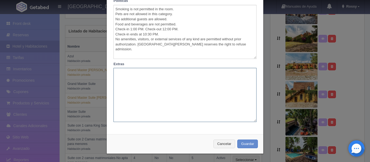
click at [159, 92] on textarea at bounding box center [185, 95] width 143 height 54
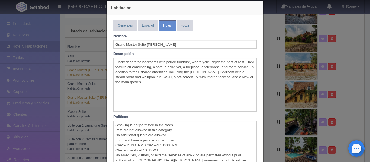
scroll to position [0, 0]
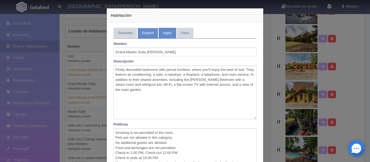
click at [140, 31] on link "Español" at bounding box center [148, 33] width 20 height 11
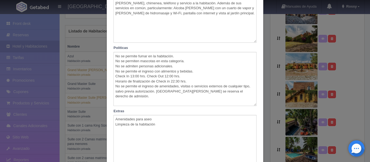
scroll to position [124, 0]
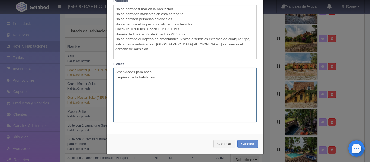
drag, startPoint x: 159, startPoint y: 77, endPoint x: 107, endPoint y: 70, distance: 52.7
click at [107, 70] on div "Generales Español Inglés Fotos Tipo Habitación privada Habitación privada Habit…" at bounding box center [185, 15] width 157 height 232
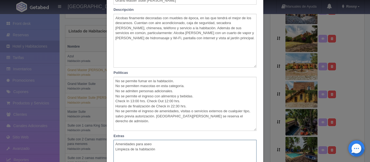
scroll to position [0, 0]
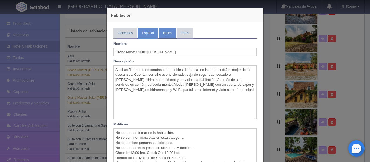
click at [160, 38] on link "Inglés" at bounding box center [167, 33] width 17 height 11
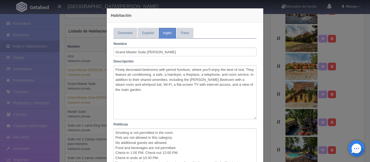
scroll to position [124, 0]
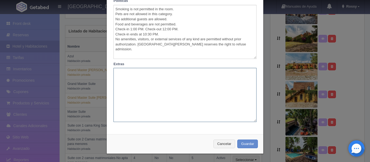
click at [140, 73] on textarea at bounding box center [185, 95] width 143 height 54
paste textarea "Amenidades para aseo Limpieza de la habitación"
type textarea "Amenidades para aseo Limpieza de la habitación"
drag, startPoint x: 184, startPoint y: 81, endPoint x: 81, endPoint y: 70, distance: 103.9
click at [81, 70] on div "Habitación Generales Español Inglés Fotos Tipo Habitación privada Habitación pr…" at bounding box center [185, 81] width 370 height 162
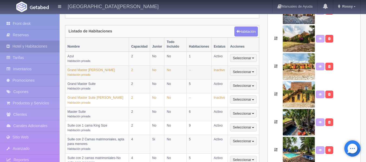
click at [222, 70] on td "Inactivo" at bounding box center [220, 73] width 16 height 14
click at [222, 66] on td "Inactivo" at bounding box center [220, 73] width 16 height 14
click at [244, 68] on button "Seleccionar" at bounding box center [243, 72] width 27 height 8
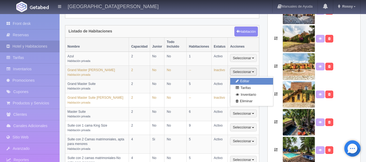
click at [245, 78] on link "Editar" at bounding box center [251, 81] width 43 height 7
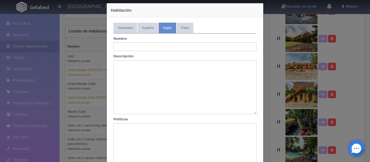
scroll to position [0, 0]
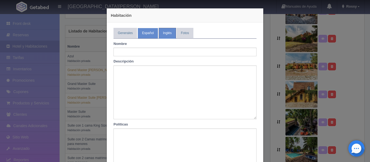
click at [142, 31] on link "Español" at bounding box center [148, 33] width 20 height 11
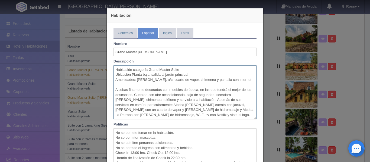
drag, startPoint x: 235, startPoint y: 83, endPoint x: 115, endPoint y: 72, distance: 120.1
click at [115, 72] on textarea "Habitación categoría Grand Master Suite Ubicación Planta baja, salida al jardín…" at bounding box center [185, 93] width 143 height 54
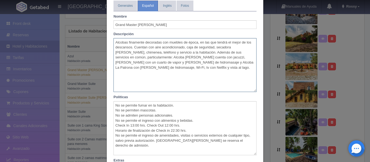
scroll to position [28, 0]
drag, startPoint x: 202, startPoint y: 57, endPoint x: 142, endPoint y: 57, distance: 59.9
click at [142, 57] on textarea "Alcobas finamente decoradas con muebles de época, en las que tendrá el mejor de…" at bounding box center [185, 65] width 143 height 54
drag, startPoint x: 183, startPoint y: 62, endPoint x: 243, endPoint y: 59, distance: 60.0
click at [243, 59] on textarea "Alcobas finamente decoradas con muebles de época, en las que tendrá el mejor de…" at bounding box center [185, 65] width 143 height 54
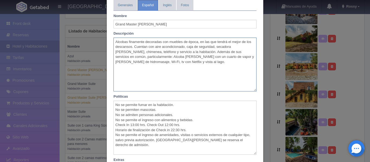
drag, startPoint x: 135, startPoint y: 61, endPoint x: 114, endPoint y: 62, distance: 20.9
click at [114, 62] on textarea "Alcobas finamente decoradas con muebles de época, en las que tendrá el mejor de…" at bounding box center [185, 65] width 143 height 54
click at [167, 64] on textarea "Alcobas finamente decoradas con muebles de época, en las que tendrá el mejor de…" at bounding box center [185, 65] width 143 height 54
type textarea "Alcobas finamente decoradas con muebles de época, en las que tendrá el mejor de…"
drag, startPoint x: 185, startPoint y: 64, endPoint x: 111, endPoint y: 41, distance: 77.3
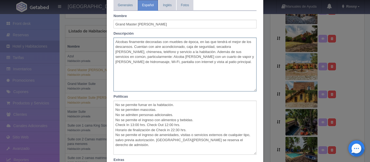
click at [114, 41] on textarea "Alcobas finamente decoradas con muebles de época, en las que tendrá el mejor de…" at bounding box center [185, 65] width 143 height 54
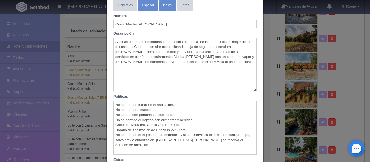
click at [159, 0] on link "Inglés" at bounding box center [167, 5] width 17 height 11
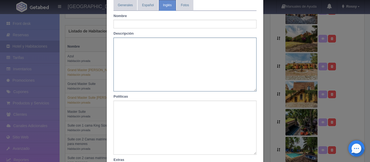
click at [127, 60] on textarea at bounding box center [185, 65] width 143 height 54
paste textarea "Finely decorated bedrooms with period furniture, where you'll enjoy the best of…"
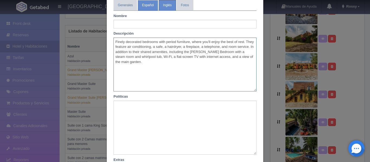
type textarea "Finely decorated bedrooms with period furniture, where you'll enjoy the best of…"
click at [149, 7] on link "Español" at bounding box center [148, 5] width 20 height 11
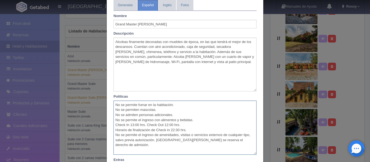
drag, startPoint x: 113, startPoint y: 104, endPoint x: 252, endPoint y: 144, distance: 144.6
click at [252, 144] on textarea "No se permite fumar en la habitación. No se permiten mascotas. No se admiten pe…" at bounding box center [185, 128] width 143 height 54
click at [168, 5] on link "Inglés" at bounding box center [167, 5] width 17 height 11
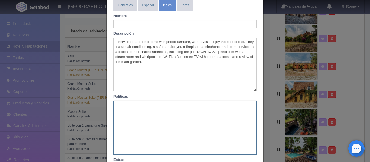
click at [130, 113] on textarea at bounding box center [185, 128] width 143 height 54
paste textarea "Smoking is not permitted in the room. Pets are not allowed. No additional guest…"
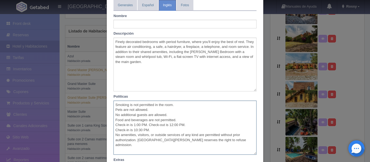
type textarea "Smoking is not permitted in the room. Pets are not allowed. No additional guest…"
click at [142, 23] on input "text" at bounding box center [185, 24] width 143 height 9
type input "Grand Master Suite Porfirio"
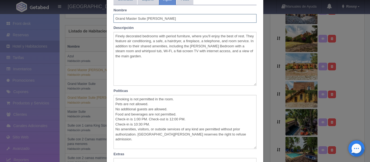
scroll to position [0, 0]
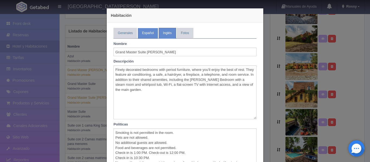
click at [140, 28] on link "Español" at bounding box center [148, 33] width 20 height 11
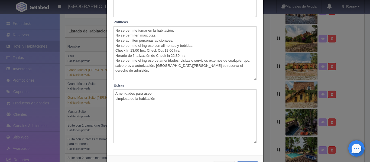
scroll to position [107, 0]
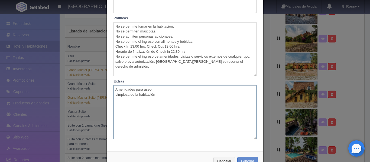
drag, startPoint x: 157, startPoint y: 96, endPoint x: 113, endPoint y: 89, distance: 44.7
click at [114, 89] on textarea "Amenidades para aseo Limpieza de la habitación" at bounding box center [185, 112] width 143 height 54
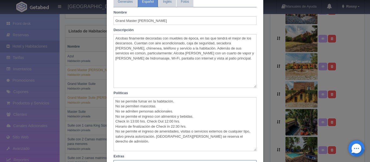
scroll to position [0, 0]
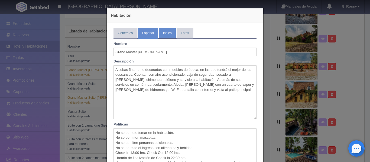
click at [162, 32] on link "Inglés" at bounding box center [167, 33] width 17 height 11
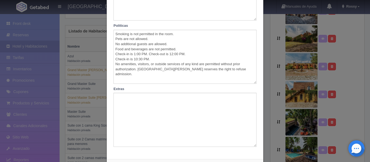
scroll to position [124, 0]
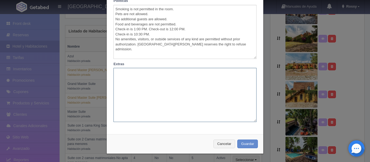
click at [151, 76] on textarea at bounding box center [185, 95] width 143 height 54
paste textarea "Toiletries Room cleaning"
type textarea "Toiletries Room cleaning"
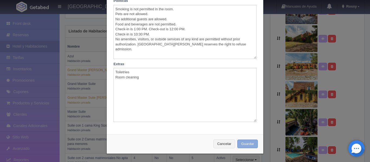
click at [246, 143] on button "Guardar" at bounding box center [247, 144] width 21 height 9
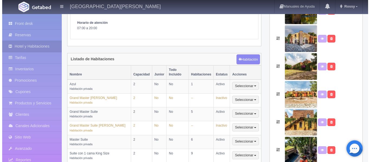
scroll to position [102, 0]
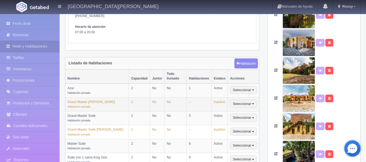
click at [214, 101] on td "Inactivo" at bounding box center [220, 105] width 16 height 14
click at [240, 100] on button "Seleccionar" at bounding box center [243, 104] width 27 height 8
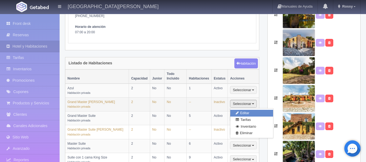
click at [245, 110] on link "Editar" at bounding box center [251, 113] width 43 height 7
select select "Habitación privada"
select select "Nombre"
select select "2"
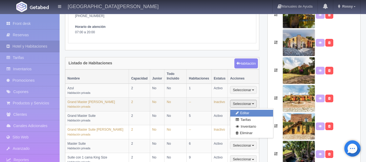
select select "1"
select select "Ocupacion"
radio input "true"
select select "2"
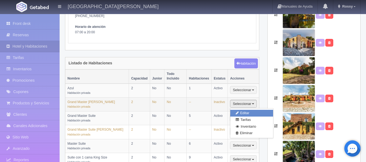
radio input "true"
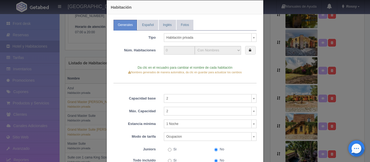
scroll to position [9, 0]
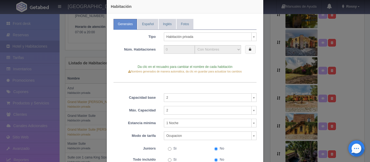
click at [249, 49] on icon at bounding box center [250, 50] width 2 height 4
click at [177, 50] on input "0" at bounding box center [179, 49] width 31 height 9
type input "01"
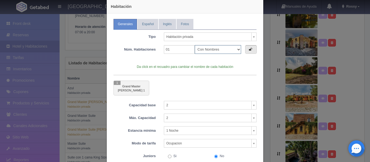
click at [236, 50] on select "Con Nombres Por rangos" at bounding box center [218, 49] width 46 height 9
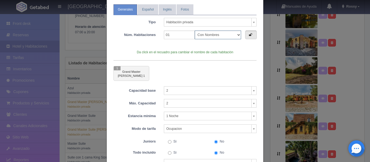
scroll to position [24, 0]
click at [251, 34] on label at bounding box center [251, 34] width 12 height 9
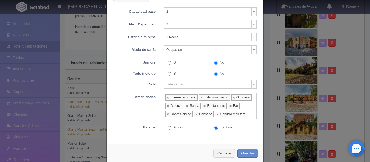
scroll to position [112, 0]
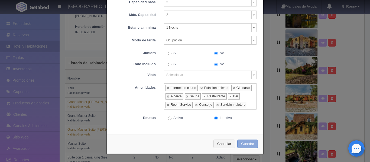
click at [255, 145] on button "Guardar" at bounding box center [247, 144] width 21 height 9
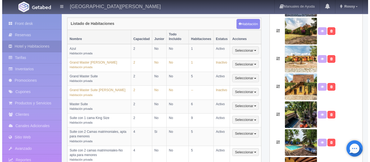
scroll to position [145, 0]
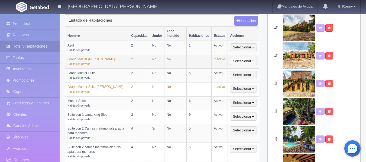
click at [245, 58] on button "Seleccionar" at bounding box center [243, 61] width 27 height 8
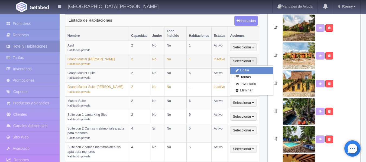
click at [255, 67] on link "Editar" at bounding box center [251, 70] width 43 height 7
select select "Habitación privada"
select select "Nombre"
select select "2"
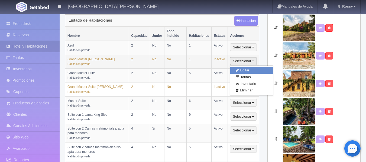
select select "1"
select select "Ocupacion"
radio input "true"
select select "2"
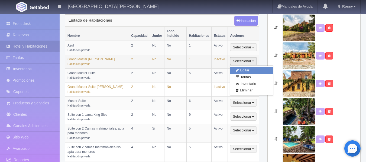
radio input "true"
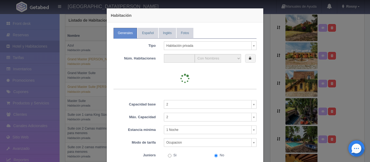
type input "1"
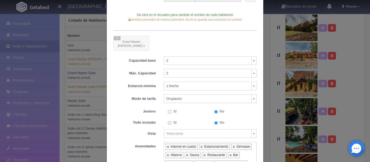
scroll to position [62, 0]
click at [130, 41] on div at bounding box center [185, 43] width 143 height 15
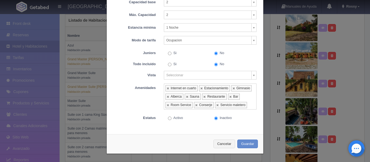
scroll to position [0, 0]
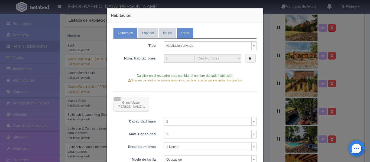
click at [184, 31] on link "Fotos" at bounding box center [185, 33] width 17 height 11
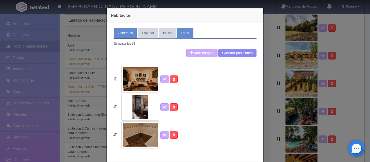
click at [123, 38] on link "Generales" at bounding box center [126, 33] width 24 height 11
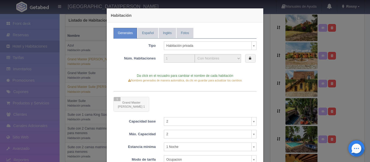
click at [123, 38] on link "Generales" at bounding box center [126, 33] width 24 height 11
click at [143, 31] on link "Español" at bounding box center [148, 33] width 20 height 11
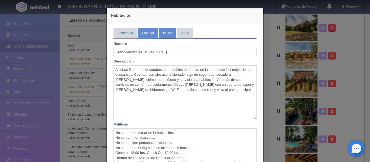
click at [170, 34] on link "Inglés" at bounding box center [167, 33] width 17 height 11
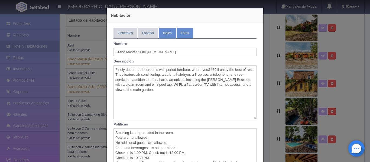
click at [191, 30] on link "Fotos" at bounding box center [185, 33] width 17 height 11
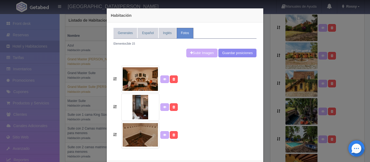
click at [268, 34] on div "Habitación Generales Español Inglés Fotos Tipo Habitación privada Habitación pr…" at bounding box center [185, 81] width 370 height 162
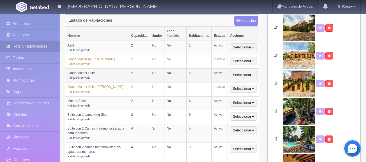
click at [245, 69] on td "Seleccionar Editar Tarifas Inventario Eliminar" at bounding box center [243, 76] width 31 height 14
click at [246, 71] on button "Seleccionar" at bounding box center [243, 75] width 27 height 8
click at [251, 81] on link "Editar" at bounding box center [251, 84] width 43 height 7
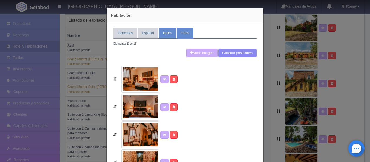
click at [168, 32] on link "Inglés" at bounding box center [167, 33] width 17 height 11
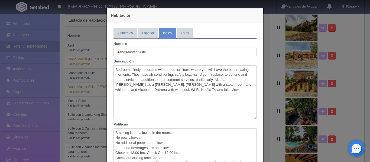
scroll to position [124, 0]
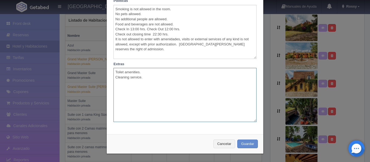
drag, startPoint x: 152, startPoint y: 76, endPoint x: 113, endPoint y: 70, distance: 39.0
click at [114, 70] on textarea "Toilet amenities. Cleaning service." at bounding box center [185, 95] width 143 height 54
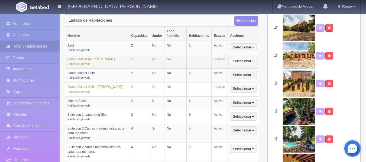
click at [239, 57] on button "Seleccionar" at bounding box center [243, 61] width 27 height 8
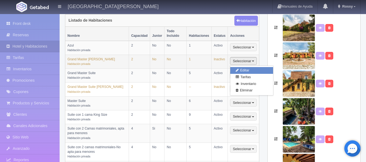
click at [245, 67] on link "Editar" at bounding box center [251, 70] width 43 height 7
type input "Grand Master Suite [PERSON_NAME]"
type textarea "Finely decorated bedrooms with period furniture, where you&#39;ll enjoy the bes…"
type textarea "Smoking is not permitted in the room. Pets are not allowed. No additional guest…"
type textarea "Toiletries Room cleaning"
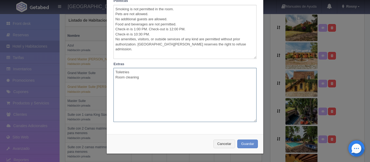
drag, startPoint x: 162, startPoint y: 74, endPoint x: 115, endPoint y: 74, distance: 46.6
click at [115, 74] on textarea "Toiletries Room cleaning" at bounding box center [185, 95] width 143 height 54
drag, startPoint x: 149, startPoint y: 79, endPoint x: 101, endPoint y: 71, distance: 48.9
click at [101, 71] on div "Habitación Generales Español Inglés Fotos Tipo Habitación privada Habitación pr…" at bounding box center [185, 81] width 370 height 162
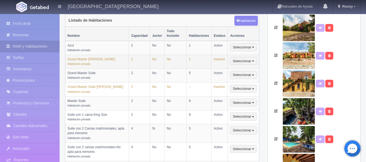
click at [223, 55] on td "Inactivo" at bounding box center [220, 62] width 16 height 14
click at [245, 58] on button "Seleccionar" at bounding box center [243, 61] width 27 height 8
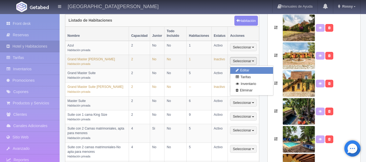
click at [249, 67] on link "Editar" at bounding box center [251, 70] width 43 height 7
type input "Grand Master Suite [PERSON_NAME]"
type textarea "Finely decorated bedrooms with period furniture, where you&#39;ll enjoy the bes…"
type textarea "Smoking is not permitted in the room. Pets are not allowed. No additional guest…"
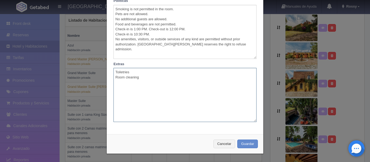
drag, startPoint x: 152, startPoint y: 80, endPoint x: 105, endPoint y: 73, distance: 47.7
click at [107, 73] on div "Generales Español Inglés Fotos Tipo Habitación privada Habitación privada Habit…" at bounding box center [185, 15] width 157 height 232
paste textarea "amenities. Cleaning service."
type textarea "Toilet amenities. Cleaning service."
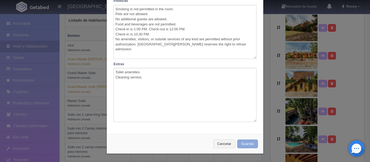
click at [241, 143] on button "Guardar" at bounding box center [247, 144] width 21 height 9
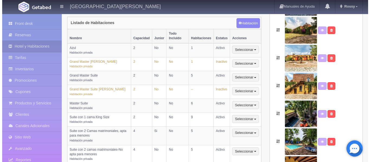
scroll to position [143, 0]
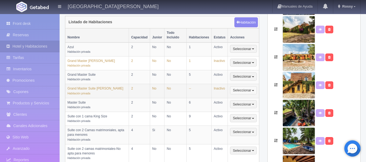
click at [253, 90] on span "button" at bounding box center [253, 90] width 2 height 1
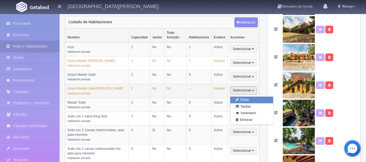
click at [251, 97] on link "Editar" at bounding box center [251, 100] width 43 height 7
select select "Habitación privada"
select select "Nombre"
select select "2"
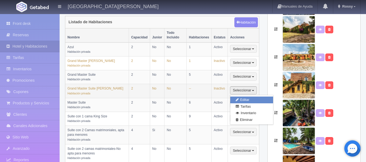
select select "1"
select select "Ocupacion"
radio input "true"
select select "2"
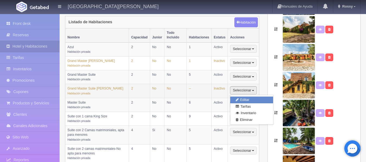
radio input "true"
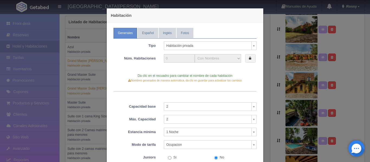
click at [251, 45] on body "[GEOGRAPHIC_DATA][PERSON_NAME] Manuales de Ayuda Actualizaciones recientes [GEO…" at bounding box center [185, 100] width 370 height 461
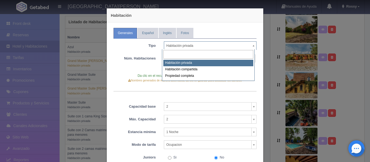
click at [251, 45] on body "[GEOGRAPHIC_DATA][PERSON_NAME] Manuales de Ayuda Actualizaciones recientes [GEO…" at bounding box center [185, 100] width 370 height 461
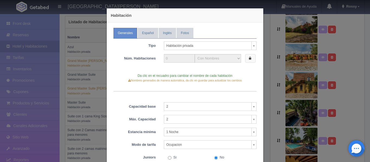
click at [249, 59] on icon at bounding box center [250, 59] width 2 height 4
click at [185, 56] on input "0" at bounding box center [179, 58] width 31 height 9
type input "01"
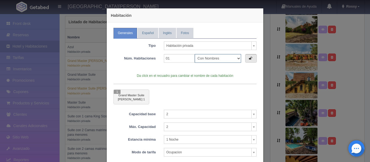
click at [235, 60] on select "Con Nombres Por rangos" at bounding box center [218, 58] width 46 height 9
click at [249, 59] on icon at bounding box center [250, 59] width 3 height 4
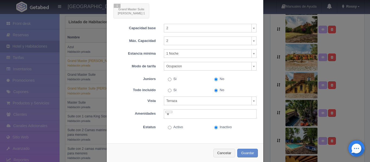
scroll to position [95, 0]
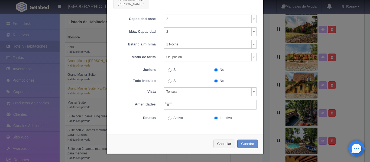
click at [192, 106] on ul at bounding box center [210, 104] width 93 height 9
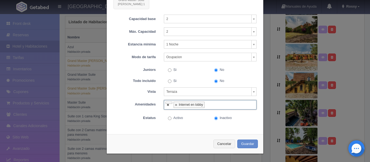
click at [167, 104] on link at bounding box center [168, 105] width 3 height 4
select select "1"
click at [206, 101] on ul "Internet en lobby" at bounding box center [210, 104] width 93 height 9
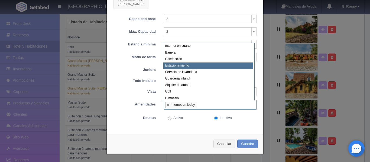
scroll to position [0, 0]
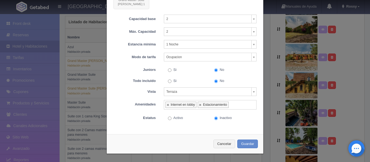
click at [240, 108] on ul "Internet en lobby Estacionamiento" at bounding box center [210, 104] width 93 height 9
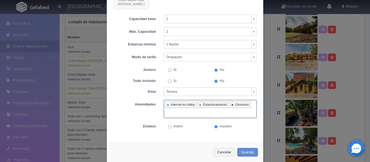
click at [231, 105] on link at bounding box center [232, 105] width 3 height 4
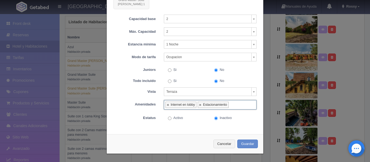
click at [231, 105] on input "text" at bounding box center [232, 105] width 6 height 8
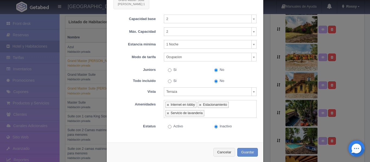
click at [239, 107] on ul "Internet en lobby Estacionamiento Servicio de lavanderia" at bounding box center [210, 109] width 93 height 18
click at [246, 106] on ul "Internet en lobby Estacionamiento Servicio de lavanderia Wifi zonas comunes" at bounding box center [210, 109] width 93 height 18
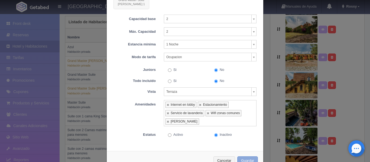
click at [250, 162] on button "Guardar" at bounding box center [247, 161] width 21 height 9
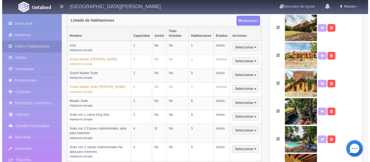
scroll to position [154, 0]
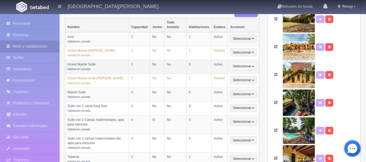
click at [252, 62] on button "Seleccionar" at bounding box center [243, 66] width 27 height 8
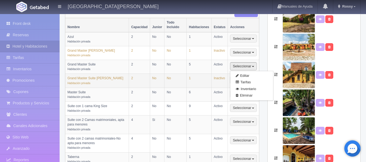
click at [210, 74] on td "1" at bounding box center [199, 81] width 25 height 14
click at [247, 76] on button "Seleccionar" at bounding box center [243, 80] width 27 height 8
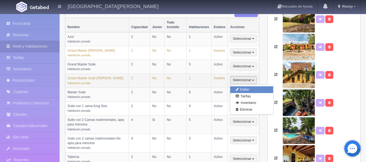
click at [246, 86] on link "Editar" at bounding box center [251, 89] width 43 height 7
select select "Habitación privada"
select select "Nombre"
select select "2"
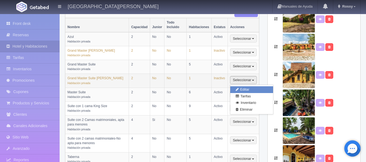
select select "1"
select select "Ocupacion"
radio input "true"
select select "2"
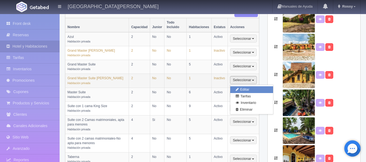
select select "1"
radio input "true"
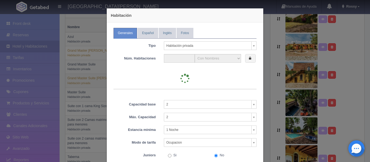
type input "1"
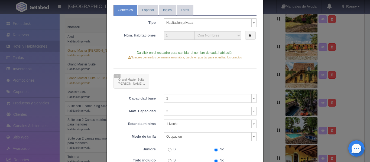
scroll to position [0, 0]
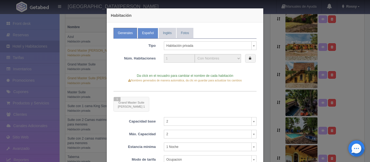
click at [139, 37] on link "Español" at bounding box center [148, 33] width 20 height 11
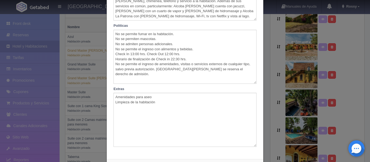
scroll to position [124, 0]
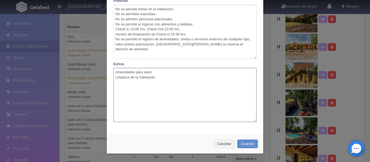
drag, startPoint x: 164, startPoint y: 83, endPoint x: 104, endPoint y: 72, distance: 61.2
click at [104, 72] on div "Habitación Generales Español Inglés Fotos Tipo Habitación privada Habitación pr…" at bounding box center [185, 19] width 163 height 286
paste textarea "Toilet amenities. Cleaning service."
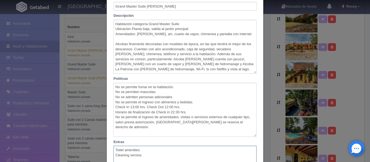
scroll to position [44, 0]
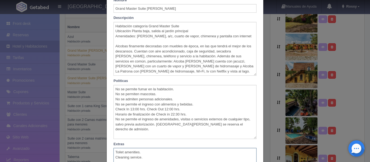
type textarea "Toilet amenities. Cleaning service."
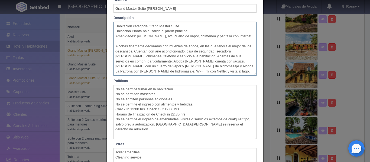
drag, startPoint x: 243, startPoint y: 39, endPoint x: 111, endPoint y: 25, distance: 132.5
click at [114, 25] on textarea "Habitación categoría Grand Master Suite Ubicación Planta baja, salida al jardín…" at bounding box center [185, 49] width 143 height 54
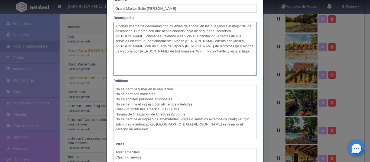
drag, startPoint x: 202, startPoint y: 41, endPoint x: 245, endPoint y: 45, distance: 43.0
click at [245, 45] on textarea "Alcobas finamente decoradas con muebles de época, en las que tendrá el mejor de…" at bounding box center [185, 49] width 143 height 54
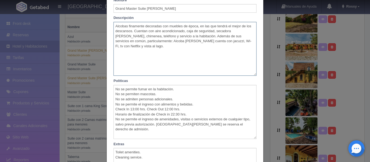
drag, startPoint x: 233, startPoint y: 41, endPoint x: 211, endPoint y: 42, distance: 22.5
click at [211, 42] on textarea "Alcobas finamente decoradas con muebles de época, en las que tendrá el mejor de…" at bounding box center [185, 49] width 143 height 54
drag, startPoint x: 134, startPoint y: 49, endPoint x: 126, endPoint y: 47, distance: 8.8
click at [126, 47] on textarea "Alcobas finamente decoradas con muebles de época, en las que tendrá el mejor de…" at bounding box center [185, 49] width 143 height 54
drag, startPoint x: 113, startPoint y: 27, endPoint x: 149, endPoint y: 48, distance: 41.8
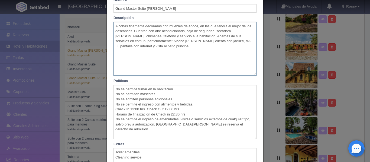
click at [149, 48] on textarea "Alcobas finamente decoradas con muebles de época, en las que tendrá el mejor de…" at bounding box center [185, 49] width 143 height 54
type textarea "Alcobas finamente decoradas con muebles de época, en las que tendrá el mejor de…"
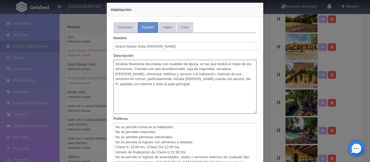
scroll to position [0, 0]
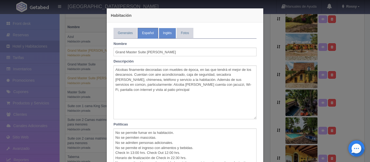
click at [170, 32] on link "Inglés" at bounding box center [167, 33] width 17 height 11
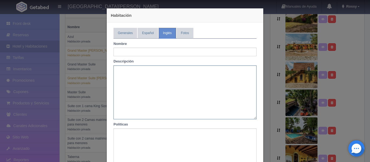
click at [117, 76] on textarea at bounding box center [185, 93] width 143 height 54
paste textarea "Finely decorated bedrooms with period furniture, where you'll enjoy the best of…"
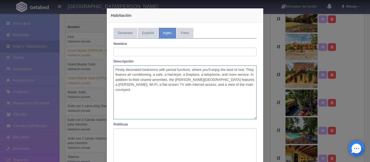
type textarea "Finely decorated bedrooms with period furniture, where you'll enjoy the best of…"
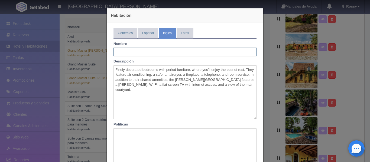
click at [146, 50] on input "text" at bounding box center [185, 52] width 143 height 9
type input "Grand Master Suite [PERSON_NAME]"
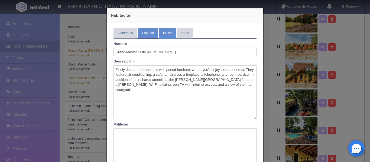
click at [138, 33] on link "Español" at bounding box center [148, 33] width 20 height 11
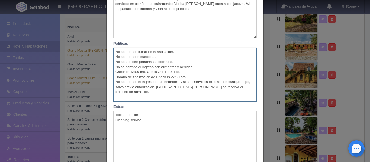
scroll to position [124, 0]
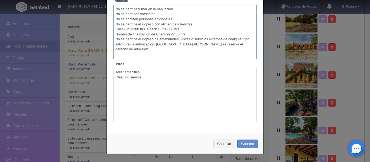
drag, startPoint x: 112, startPoint y: 133, endPoint x: 252, endPoint y: 46, distance: 164.9
click at [252, 46] on textarea "No se permite fumar en la habitación. No se permiten mascotas. No se admiten pe…" at bounding box center [185, 32] width 143 height 54
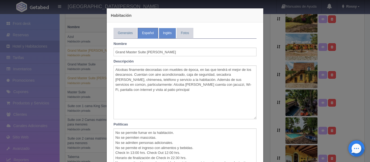
click at [165, 29] on link "Inglés" at bounding box center [167, 33] width 17 height 11
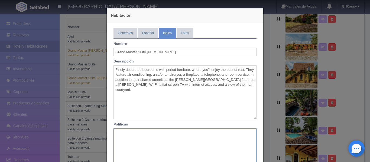
click at [135, 138] on textarea at bounding box center [185, 156] width 143 height 54
paste textarea "Smoking is not permitted in the room. Pets are not allowed. No additional guest…"
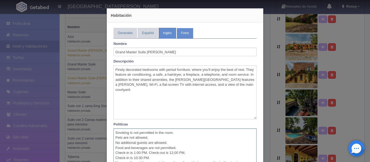
type textarea "Smoking is not permitted in the room. Pets are not allowed. No additional guest…"
click at [191, 38] on link "Fotos" at bounding box center [185, 33] width 17 height 11
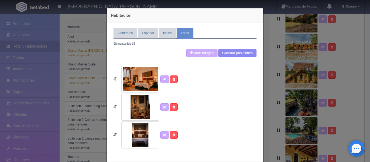
scroll to position [27, 0]
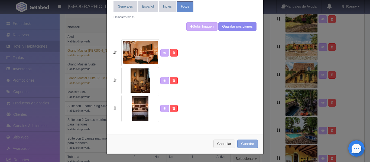
click at [247, 147] on button "Guardar" at bounding box center [247, 144] width 21 height 9
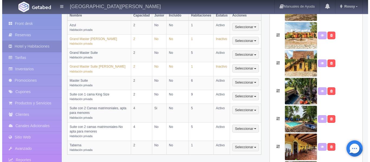
scroll to position [166, 0]
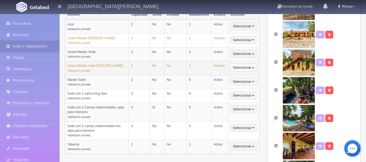
click at [246, 64] on button "Seleccionar" at bounding box center [243, 68] width 27 height 8
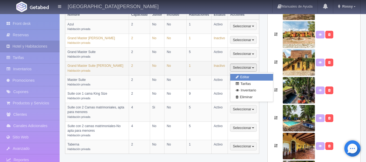
click at [245, 74] on link "Editar" at bounding box center [251, 77] width 43 height 7
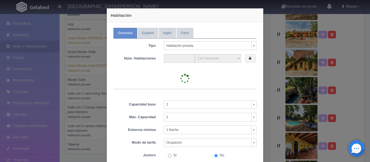
type input "1"
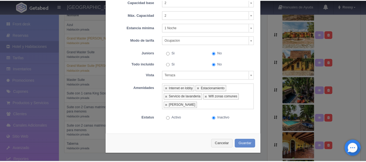
scroll to position [0, 0]
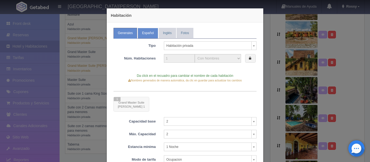
click at [144, 31] on link "Español" at bounding box center [148, 33] width 20 height 11
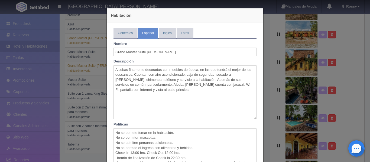
drag, startPoint x: 365, startPoint y: 21, endPoint x: 369, endPoint y: 47, distance: 26.3
click at [366, 47] on div "Habitación Generales Español Inglés Fotos Tipo Habitación privada Habitación pr…" at bounding box center [185, 81] width 370 height 162
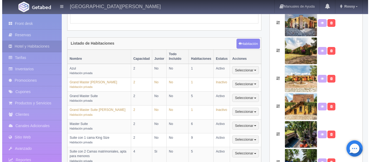
scroll to position [123, 0]
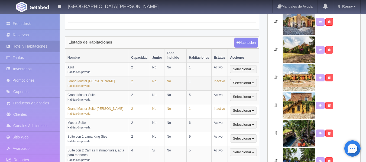
click at [217, 77] on td "Inactivo" at bounding box center [220, 84] width 16 height 14
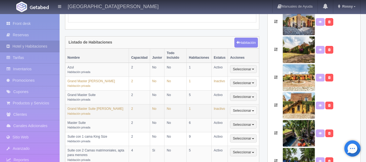
click at [241, 107] on button "Seleccionar" at bounding box center [243, 111] width 27 height 8
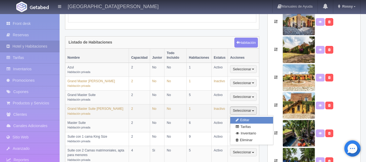
click at [249, 117] on link "Editar" at bounding box center [251, 120] width 43 height 7
type input "Grand Master Suite [PERSON_NAME]"
type textarea "Alcobas finamente decoradas con muebles de época, en las que tendrá el mejor de…"
type textarea "No se permite fumar en la habitación. No se permiten mascotas. No se admiten pe…"
type textarea "Toilet amenities. Cleaning service."
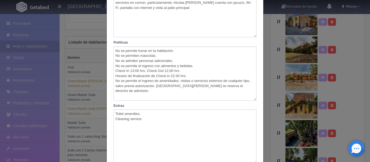
scroll to position [0, 0]
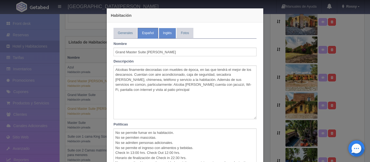
click at [164, 30] on link "Inglés" at bounding box center [167, 33] width 17 height 11
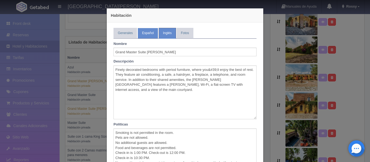
click at [144, 35] on link "Español" at bounding box center [148, 33] width 20 height 11
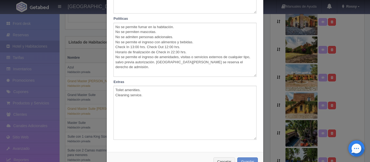
scroll to position [108, 0]
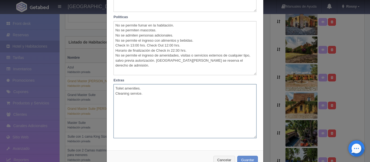
drag, startPoint x: 146, startPoint y: 100, endPoint x: 104, endPoint y: 89, distance: 43.8
click at [104, 89] on div "Habitación Generales Español Inglés Fotos Tipo Habitación privada Habitación pr…" at bounding box center [185, 35] width 163 height 286
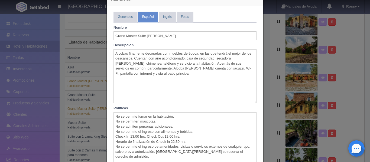
scroll to position [9, 0]
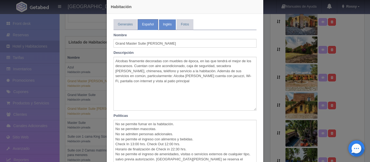
click at [171, 21] on link "Inglés" at bounding box center [167, 24] width 17 height 11
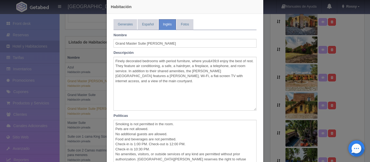
scroll to position [124, 0]
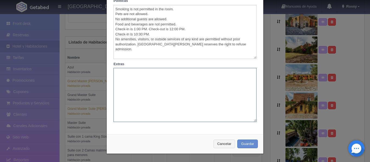
click at [128, 72] on textarea at bounding box center [185, 95] width 143 height 54
paste textarea "Toilet amenities. Cleaning service."
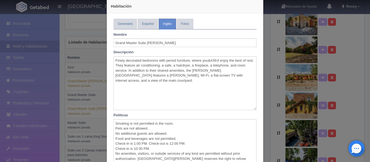
scroll to position [1, 0]
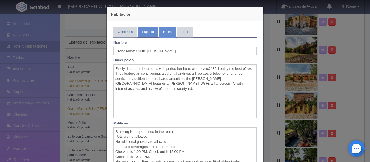
type textarea "Toilet amenities. Cleaning service."
click at [147, 31] on link "Español" at bounding box center [148, 32] width 20 height 11
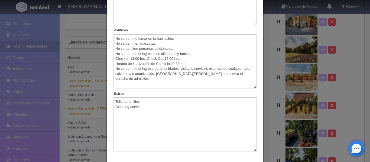
scroll to position [99, 0]
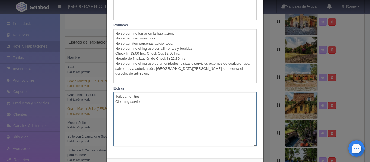
drag, startPoint x: 153, startPoint y: 109, endPoint x: 101, endPoint y: 87, distance: 56.2
click at [101, 87] on div "Habitación Generales Español Inglés Fotos Tipo Habitación privada Habitación pr…" at bounding box center [185, 81] width 370 height 162
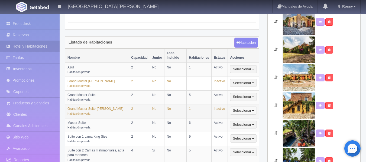
click at [251, 107] on button "Seleccionar" at bounding box center [243, 111] width 27 height 8
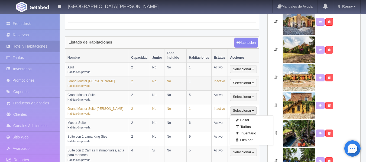
click at [247, 81] on button "Seleccionar" at bounding box center [243, 83] width 27 height 8
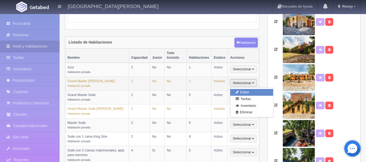
click at [243, 89] on link "Editar" at bounding box center [251, 92] width 43 height 7
type input "Grand Master [PERSON_NAME]"
type textarea "Alcobas finamente decoradas con muebles de época, en las que tendrá el mejor de…"
type textarea "No se permite fumar en la habitación. No se permiten mascotas. No se admiten pe…"
type textarea "Amenidades para aseo Limpieza de la habitación"
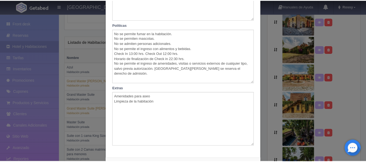
scroll to position [0, 0]
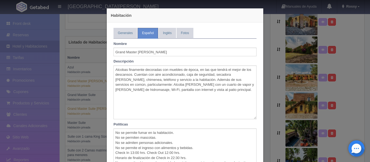
click at [269, 71] on div "Habitación Generales Español Inglés Fotos Tipo Habitación privada Habitación pr…" at bounding box center [185, 81] width 370 height 162
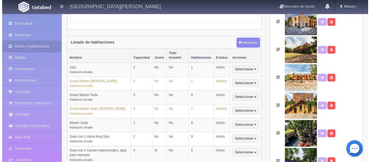
scroll to position [136, 0]
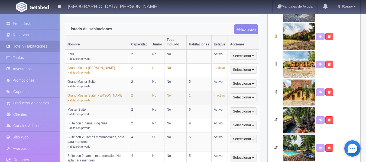
click at [246, 94] on button "Seleccionar" at bounding box center [243, 98] width 27 height 8
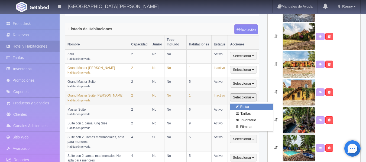
click at [238, 104] on link "Editar" at bounding box center [251, 107] width 43 height 7
type input "Grand Master Suite [PERSON_NAME]"
type textarea "Alcobas finamente decoradas con muebles de época, en las que tendrá el mejor de…"
type textarea "No se permite fumar en la habitación. No se permiten mascotas. No se admiten pe…"
type textarea "Toilet amenities. Cleaning service."
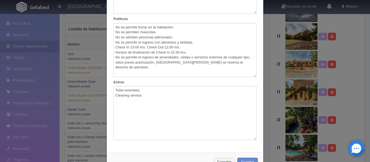
scroll to position [107, 0]
drag, startPoint x: 160, startPoint y: 107, endPoint x: 108, endPoint y: 87, distance: 55.4
click at [110, 87] on div "Toilet amenities. Cleaning service." at bounding box center [185, 112] width 151 height 54
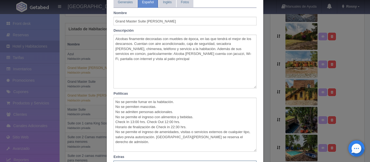
scroll to position [0, 0]
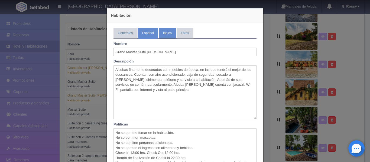
click at [160, 35] on link "Inglés" at bounding box center [167, 33] width 17 height 11
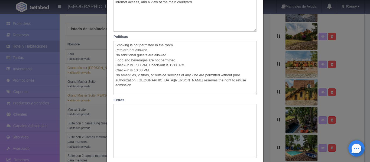
scroll to position [88, 0]
click at [130, 115] on textarea at bounding box center [185, 131] width 143 height 54
paste textarea "Toilet amenities. Cleaning service."
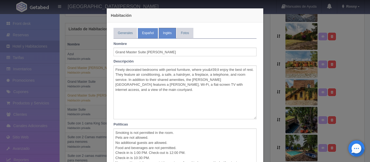
type textarea "Toilet amenities. Cleaning service."
click at [144, 35] on link "Español" at bounding box center [148, 33] width 20 height 11
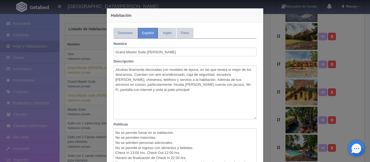
scroll to position [124, 0]
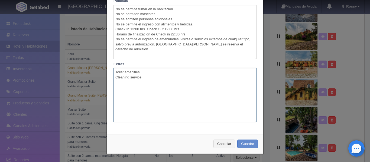
drag, startPoint x: 150, startPoint y: 77, endPoint x: 106, endPoint y: 73, distance: 44.4
click at [107, 73] on div "Generales Español Inglés Fotos Tipo Habitación privada Habitación privada Habit…" at bounding box center [185, 15] width 157 height 232
type textarea "Amenidades para aseo"
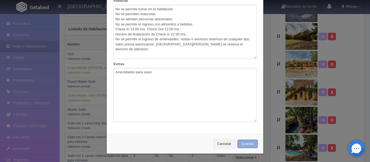
click at [243, 145] on button "Guardar" at bounding box center [247, 144] width 21 height 9
click at [248, 143] on button "Guardar" at bounding box center [247, 144] width 21 height 9
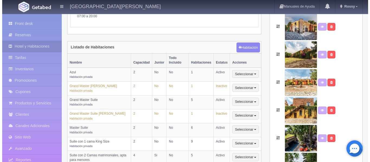
scroll to position [119, 0]
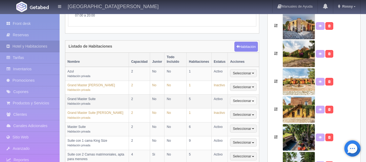
click at [249, 99] on button "Seleccionar" at bounding box center [243, 101] width 27 height 8
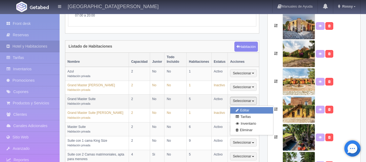
click at [248, 107] on link "Editar" at bounding box center [251, 110] width 43 height 7
select select "Habitación privada"
select select "Nombre"
select select "2"
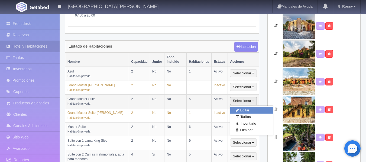
select select "1"
select select "Ocupacion"
radio input "true"
select select "5"
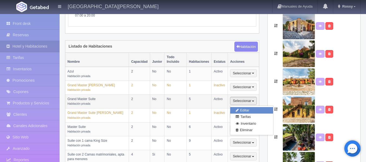
radio input "true"
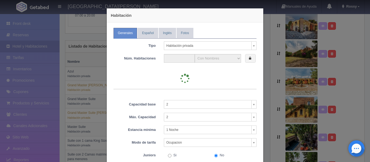
type input "5"
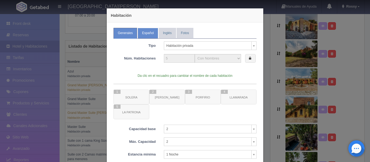
click at [148, 33] on link "Español" at bounding box center [148, 33] width 20 height 11
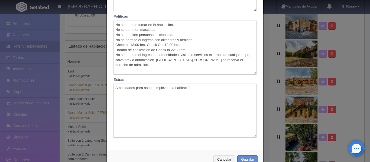
scroll to position [109, 0]
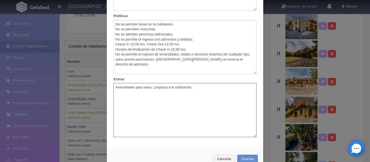
click at [152, 86] on textarea "Amenidades para aseo. Limpieza a la habitación." at bounding box center [185, 110] width 143 height 54
drag, startPoint x: 159, startPoint y: 94, endPoint x: 111, endPoint y: 90, distance: 48.2
click at [114, 90] on textarea "Amenidades para aseo. Limpieza a la habitación." at bounding box center [185, 110] width 143 height 54
type textarea "Amenidades para aseo. Limpieza a la habitación."
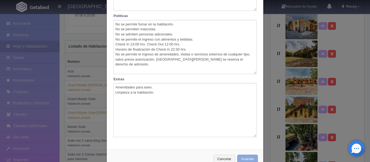
click at [241, 156] on button "Guardar" at bounding box center [247, 159] width 21 height 9
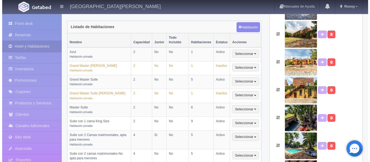
scroll to position [147, 0]
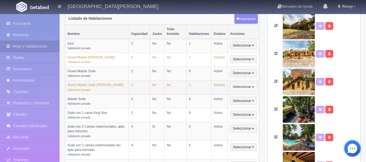
click at [238, 83] on button "Seleccionar" at bounding box center [243, 87] width 27 height 8
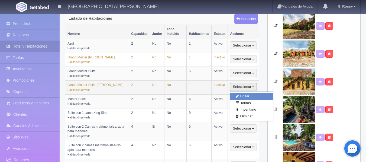
click at [243, 94] on link "Editar" at bounding box center [251, 96] width 43 height 7
select select "Habitación privada"
select select "Nombre"
select select "2"
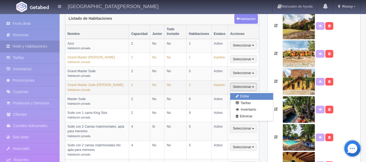
select select "1"
select select "Ocupacion"
radio input "true"
select select "2"
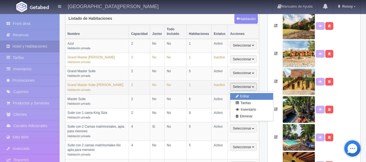
select select "1"
radio input "true"
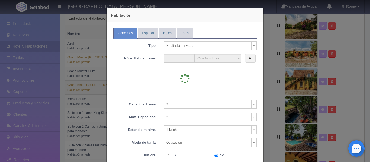
type input "1"
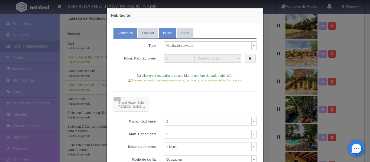
click at [166, 35] on link "Inglés" at bounding box center [167, 33] width 17 height 11
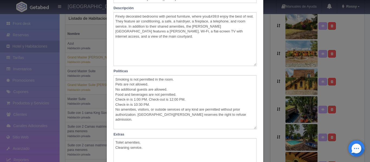
scroll to position [0, 0]
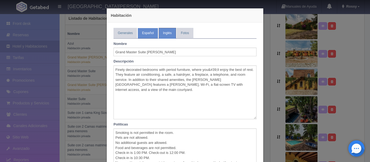
click at [144, 31] on link "Español" at bounding box center [148, 33] width 20 height 11
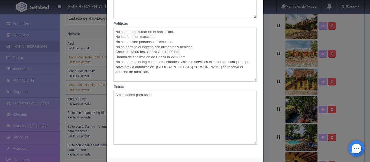
scroll to position [124, 0]
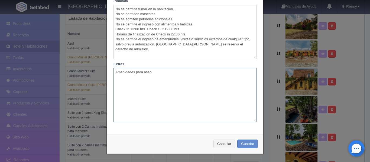
drag, startPoint x: 154, startPoint y: 79, endPoint x: 106, endPoint y: 68, distance: 48.9
click at [107, 68] on div "Generales Español Inglés Fotos Tipo Habitación privada Habitación privada Habit…" at bounding box center [185, 15] width 157 height 232
paste textarea ". Limpieza a la habitación."
type textarea "Amenidades para aseo. Limpieza a la habitación."
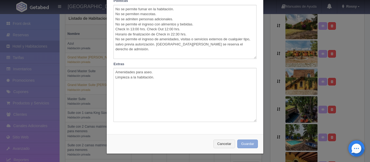
click at [246, 143] on button "Guardar" at bounding box center [247, 144] width 21 height 9
